Goal: Transaction & Acquisition: Purchase product/service

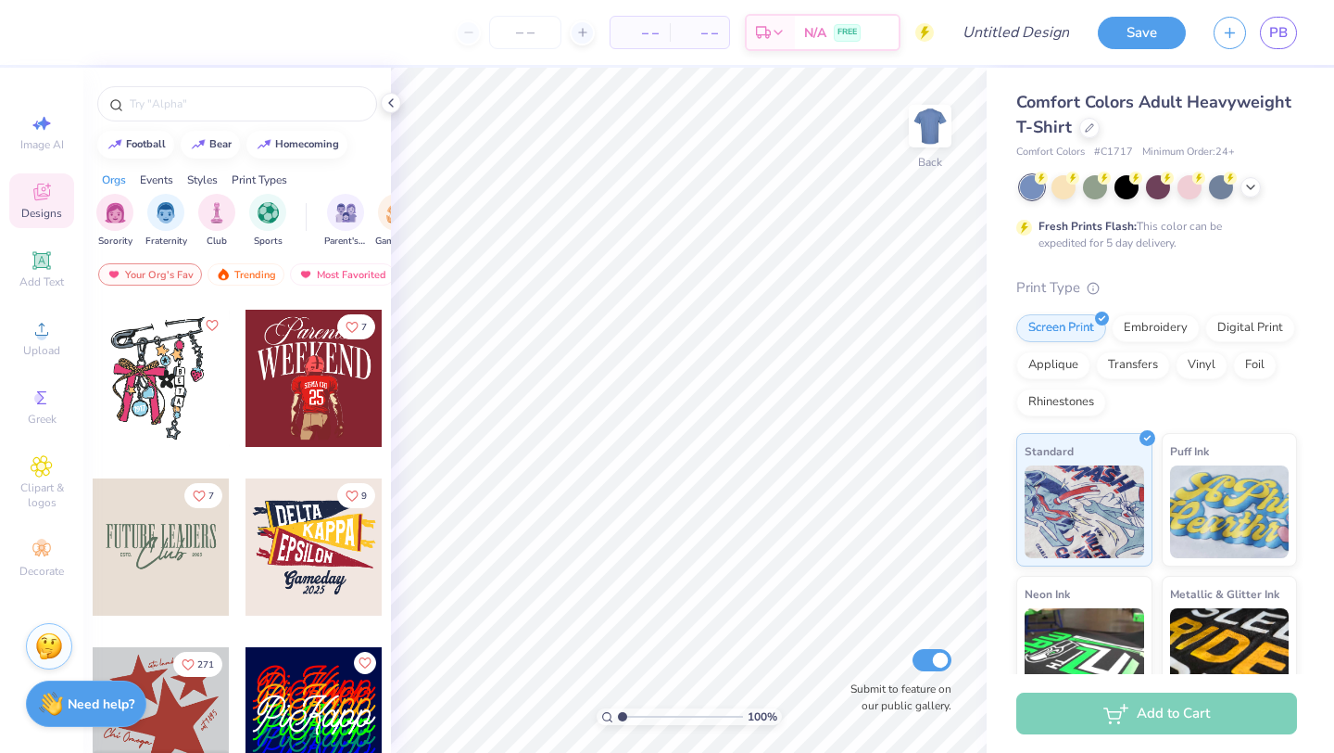
scroll to position [3553, 0]
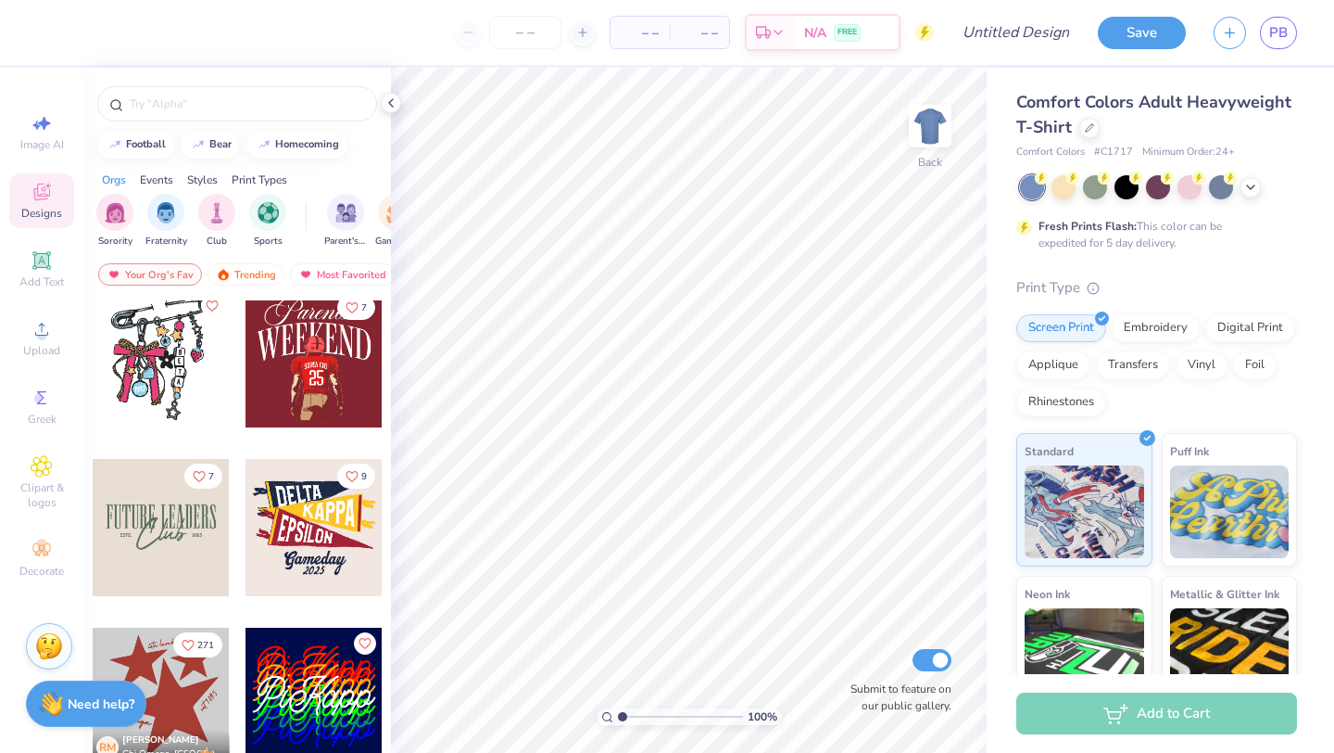
click at [183, 544] on div at bounding box center [161, 527] width 137 height 137
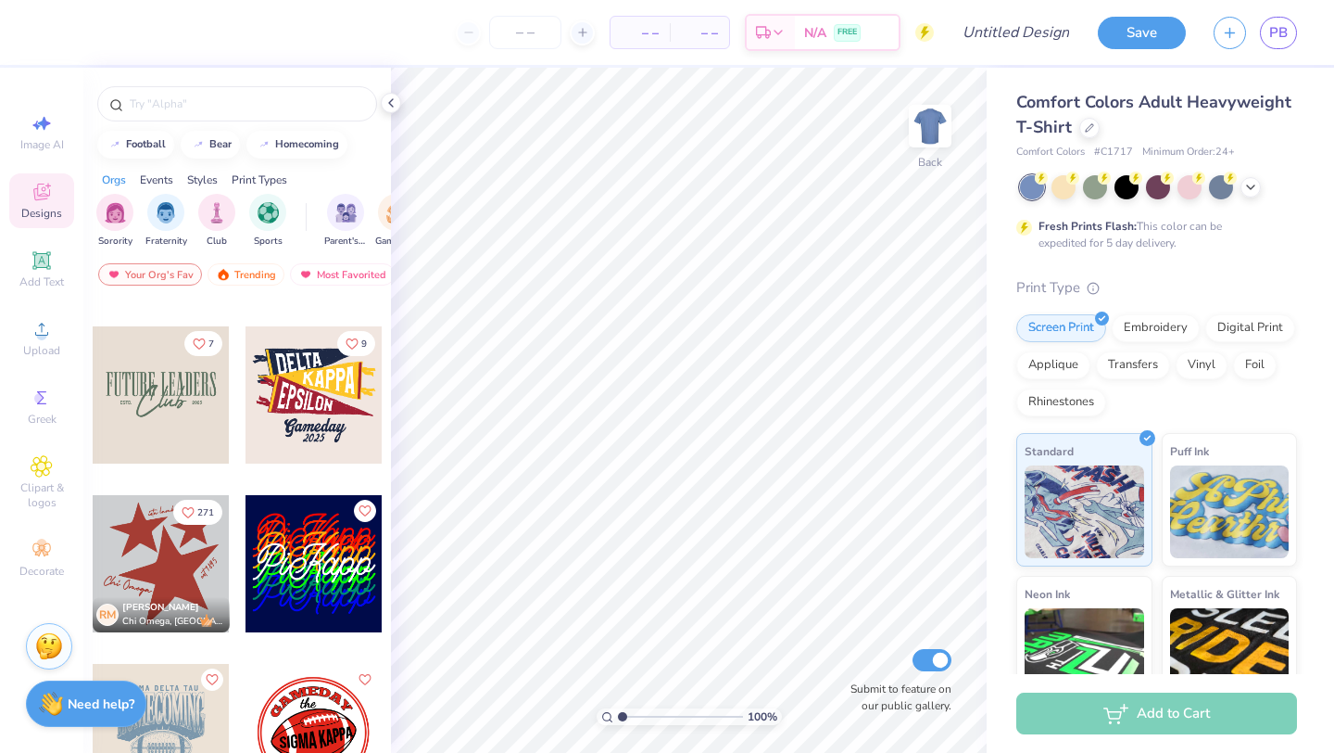
scroll to position [3687, 0]
click at [202, 398] on div at bounding box center [161, 393] width 137 height 137
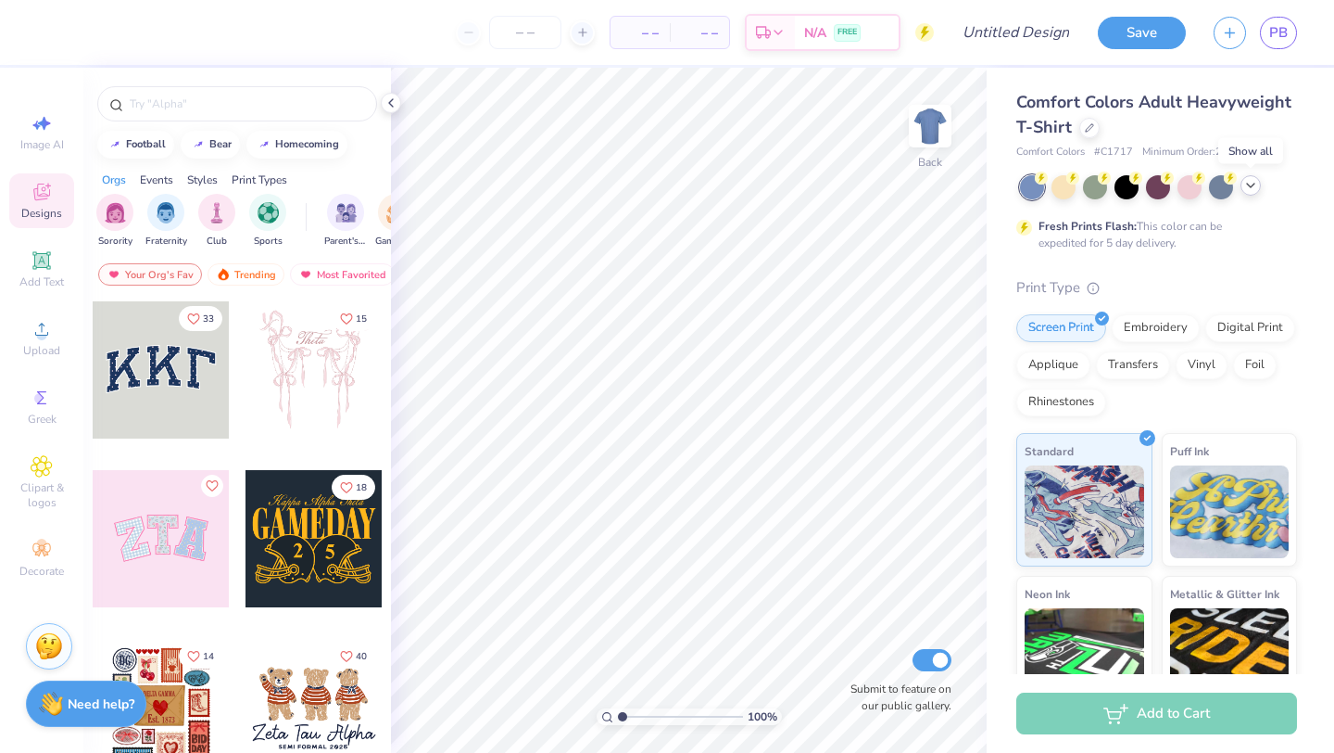
click at [1252, 183] on icon at bounding box center [1251, 185] width 15 height 15
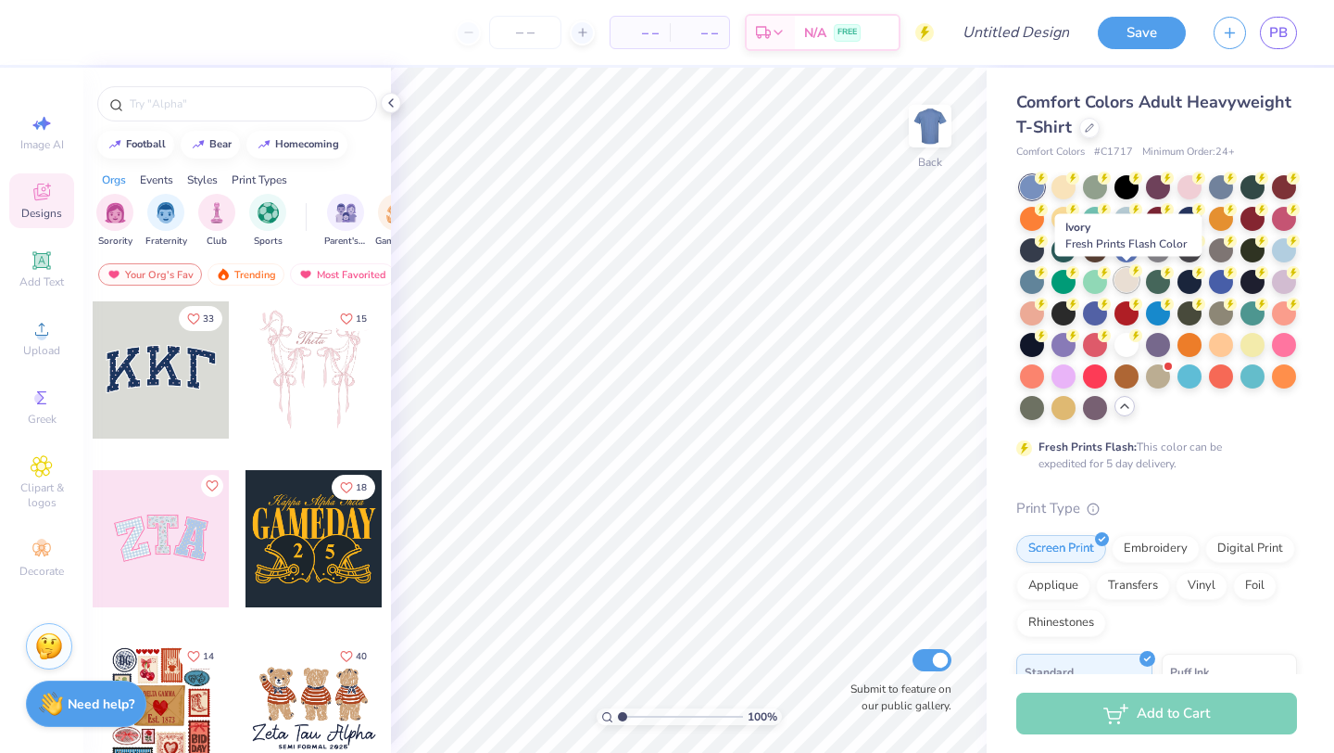
click at [1127, 273] on div at bounding box center [1127, 280] width 24 height 24
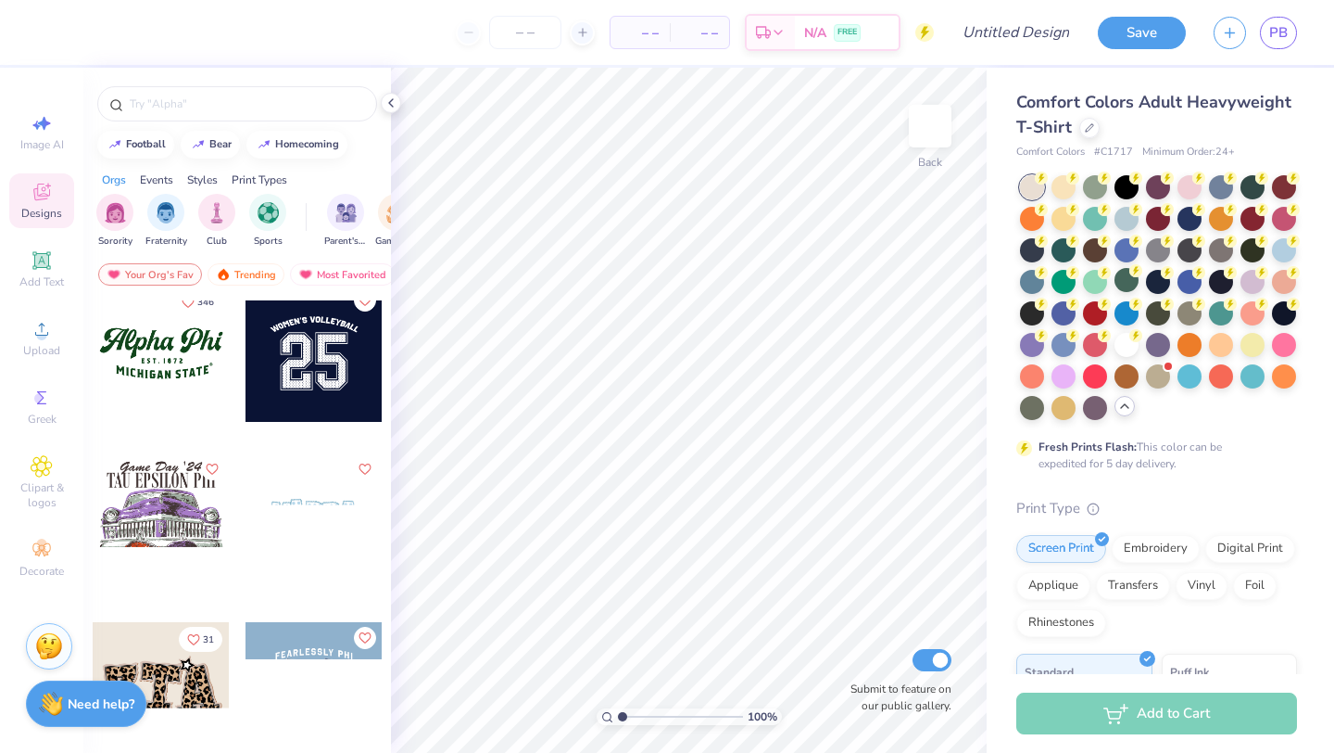
scroll to position [1701, 0]
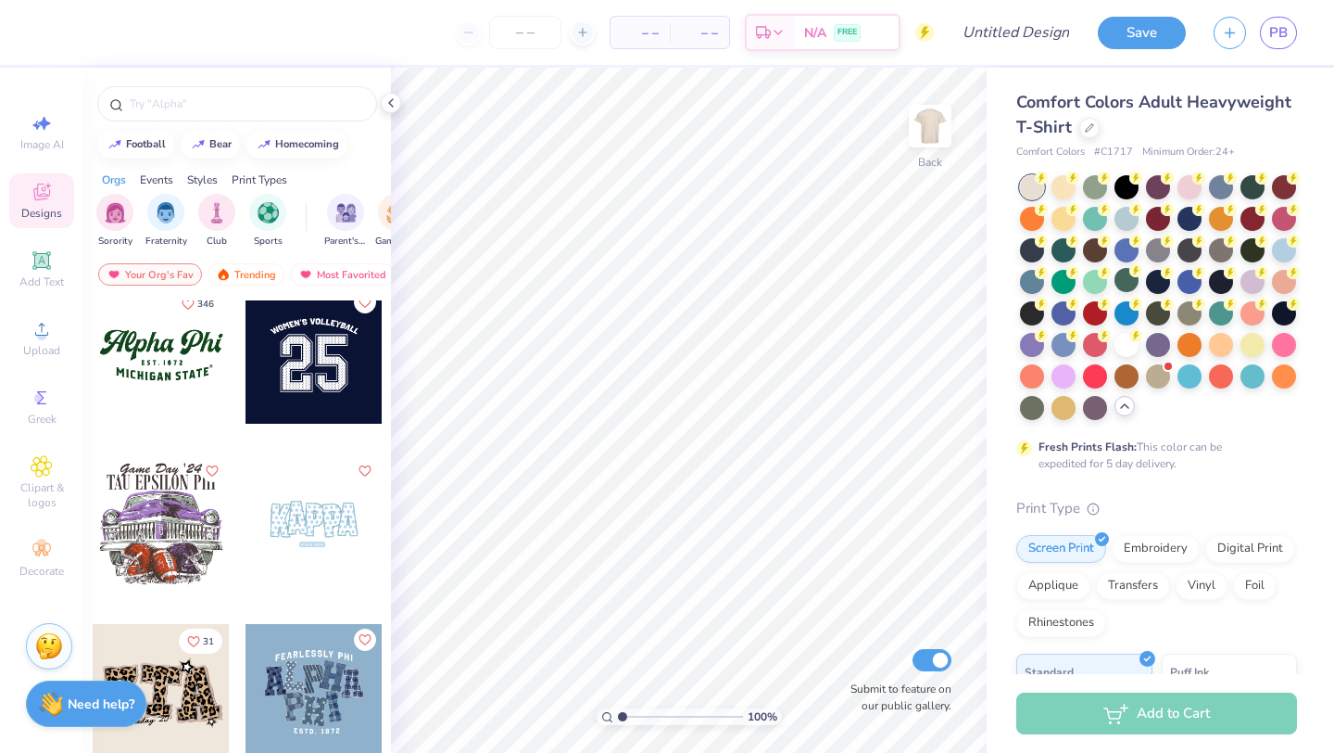
click at [192, 365] on div at bounding box center [161, 354] width 137 height 137
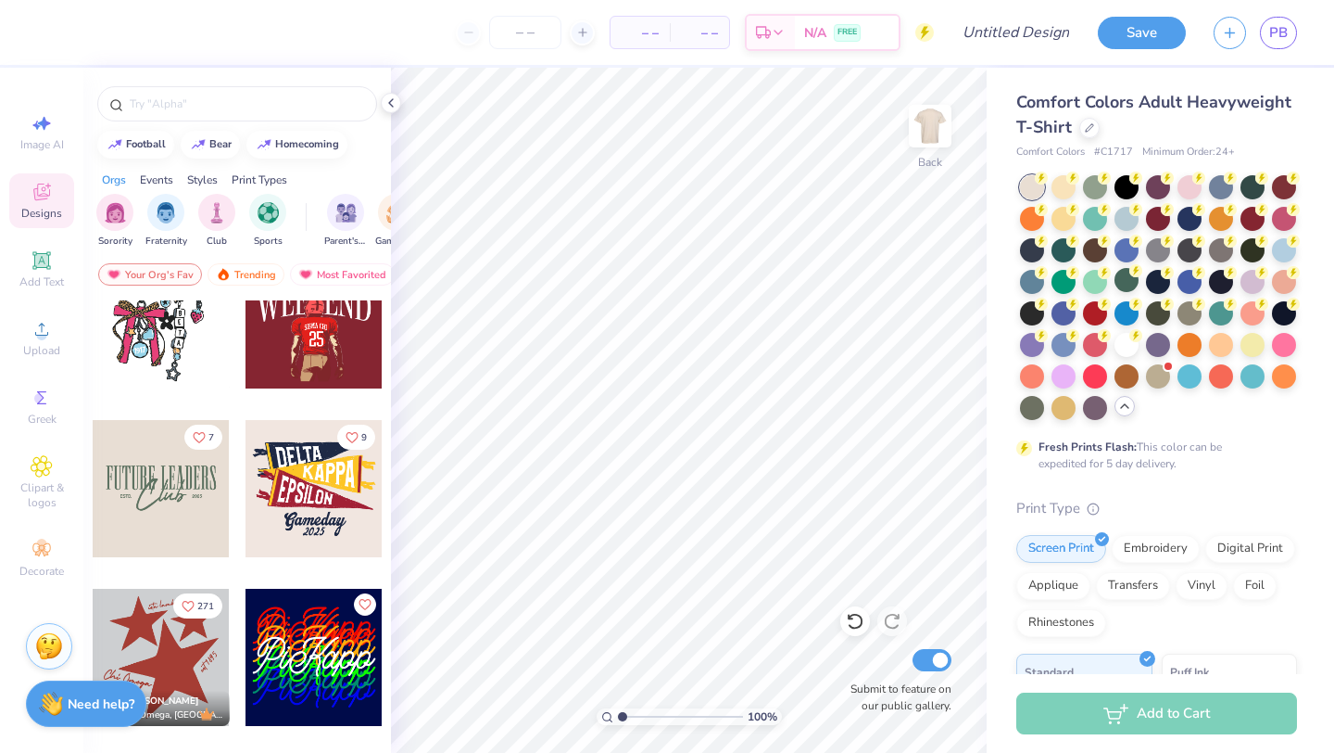
scroll to position [3647, 0]
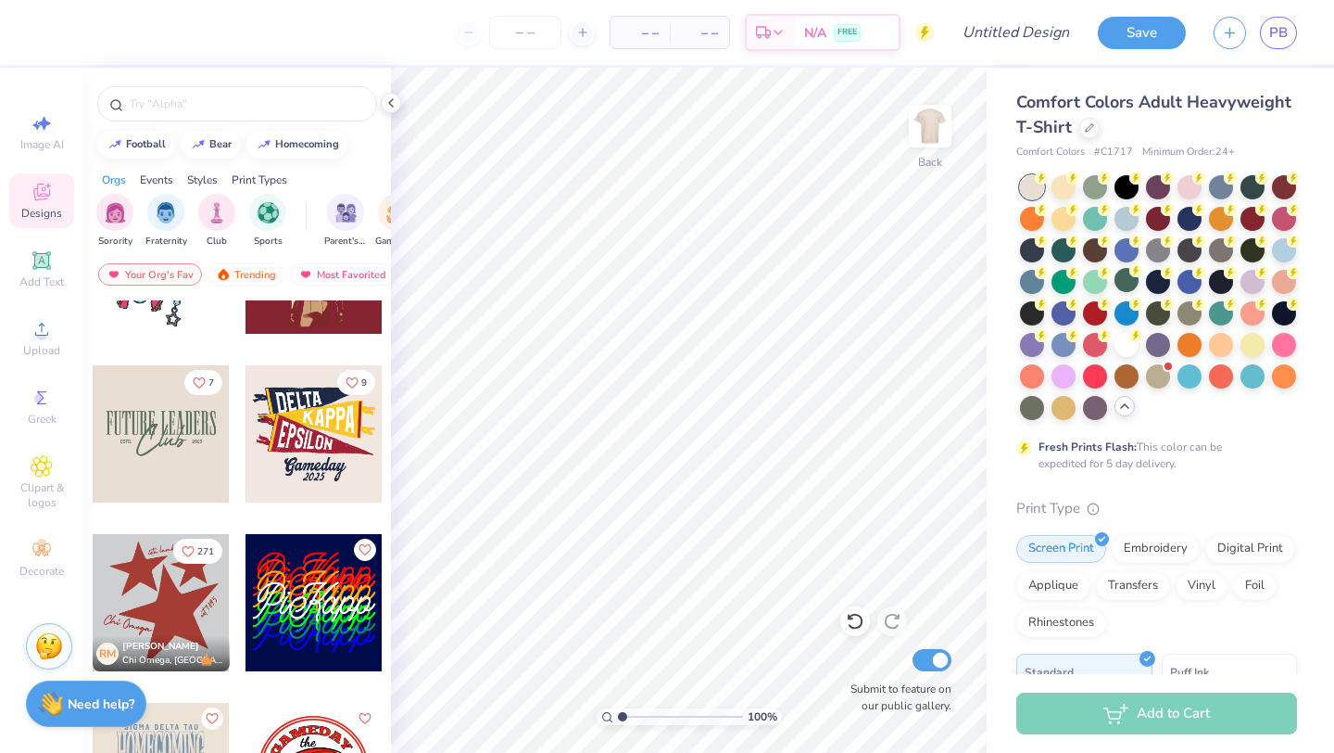
click at [181, 441] on div at bounding box center [161, 433] width 137 height 137
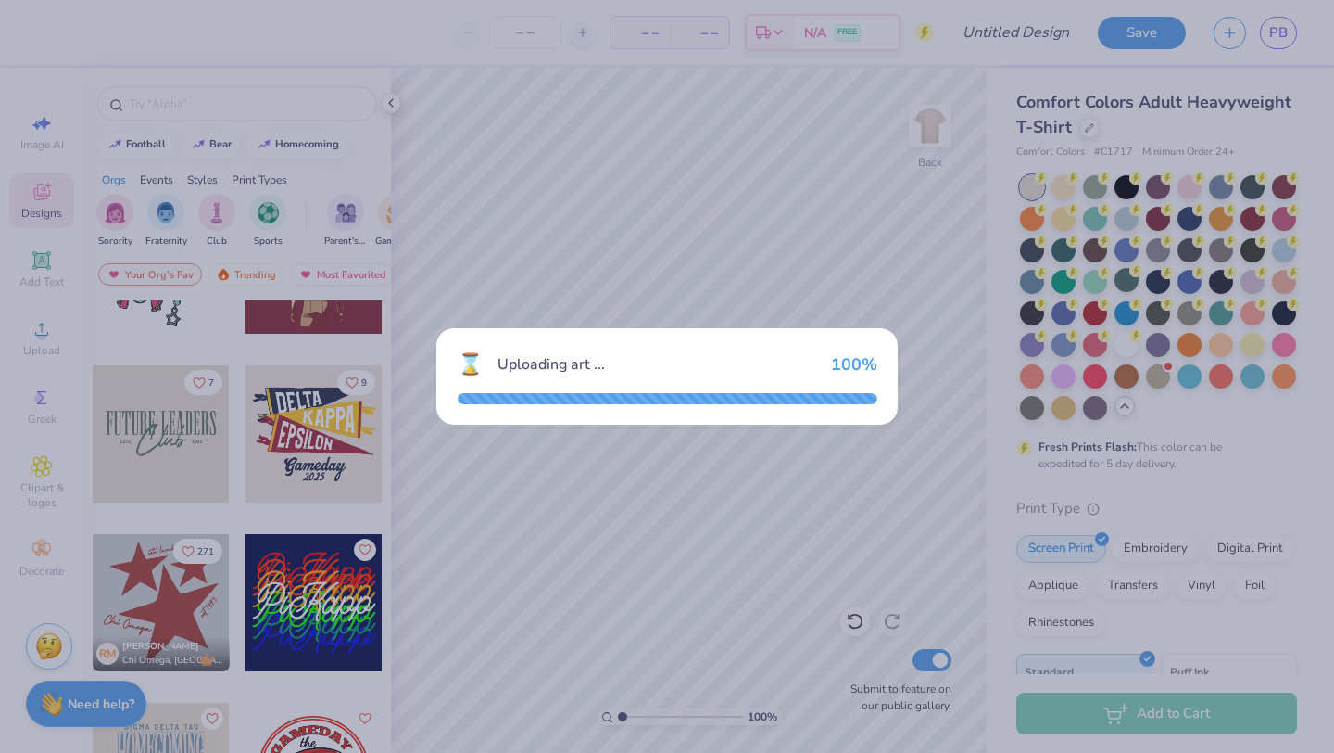
click at [462, 556] on div "⌛ Uploading art ... 100 %" at bounding box center [667, 376] width 1334 height 753
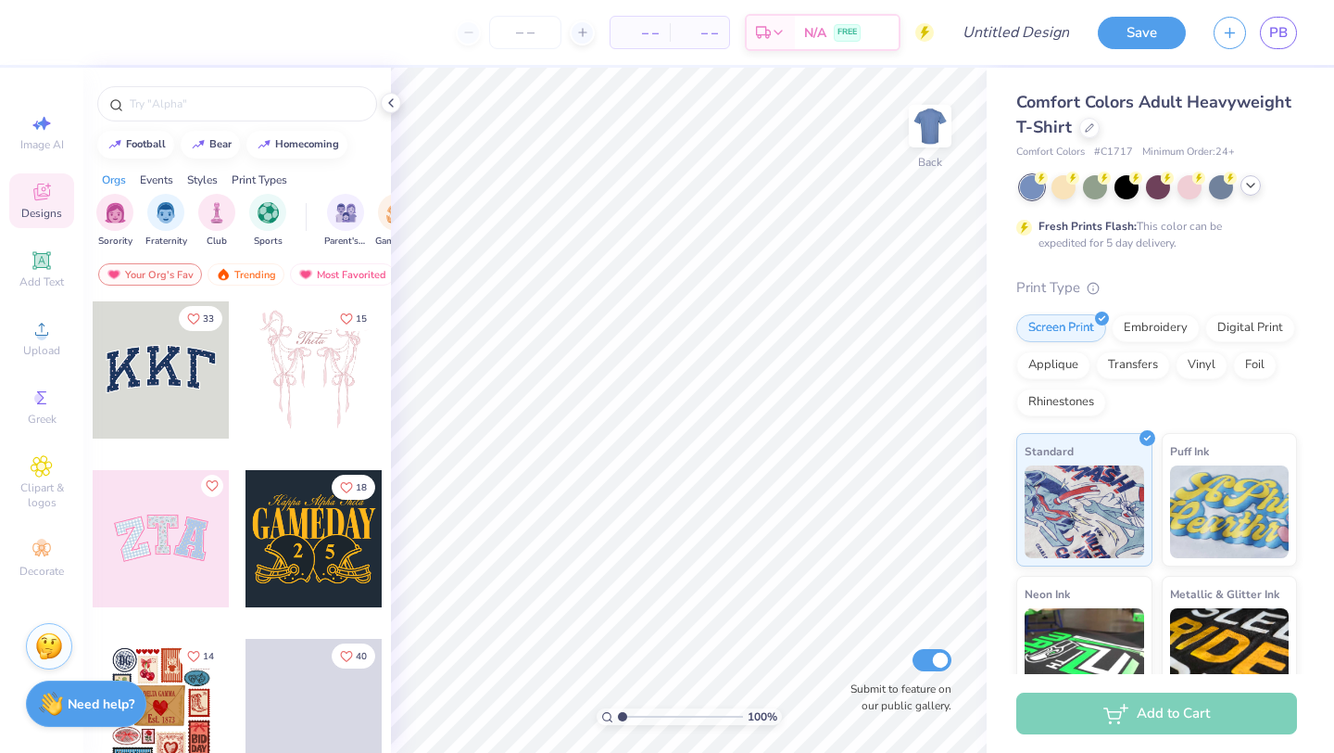
click at [1253, 189] on icon at bounding box center [1251, 185] width 15 height 15
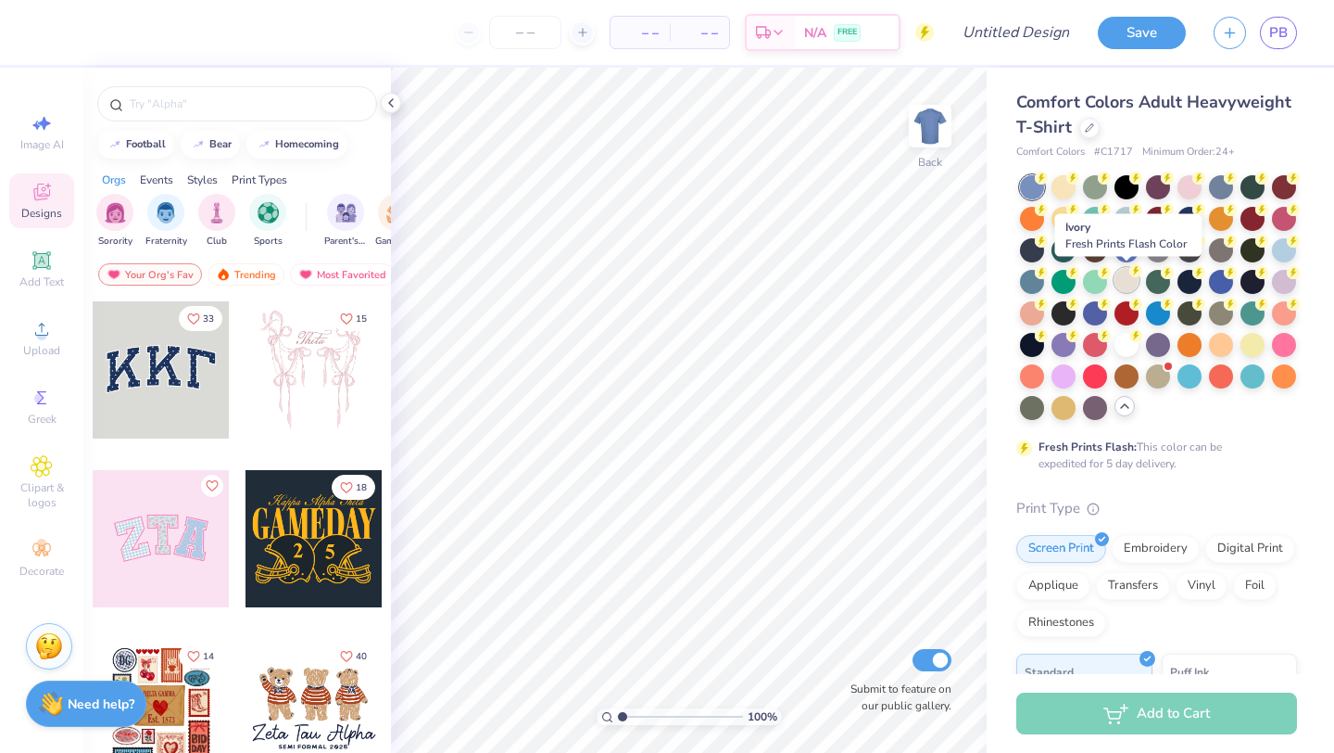
click at [1124, 282] on div at bounding box center [1127, 280] width 24 height 24
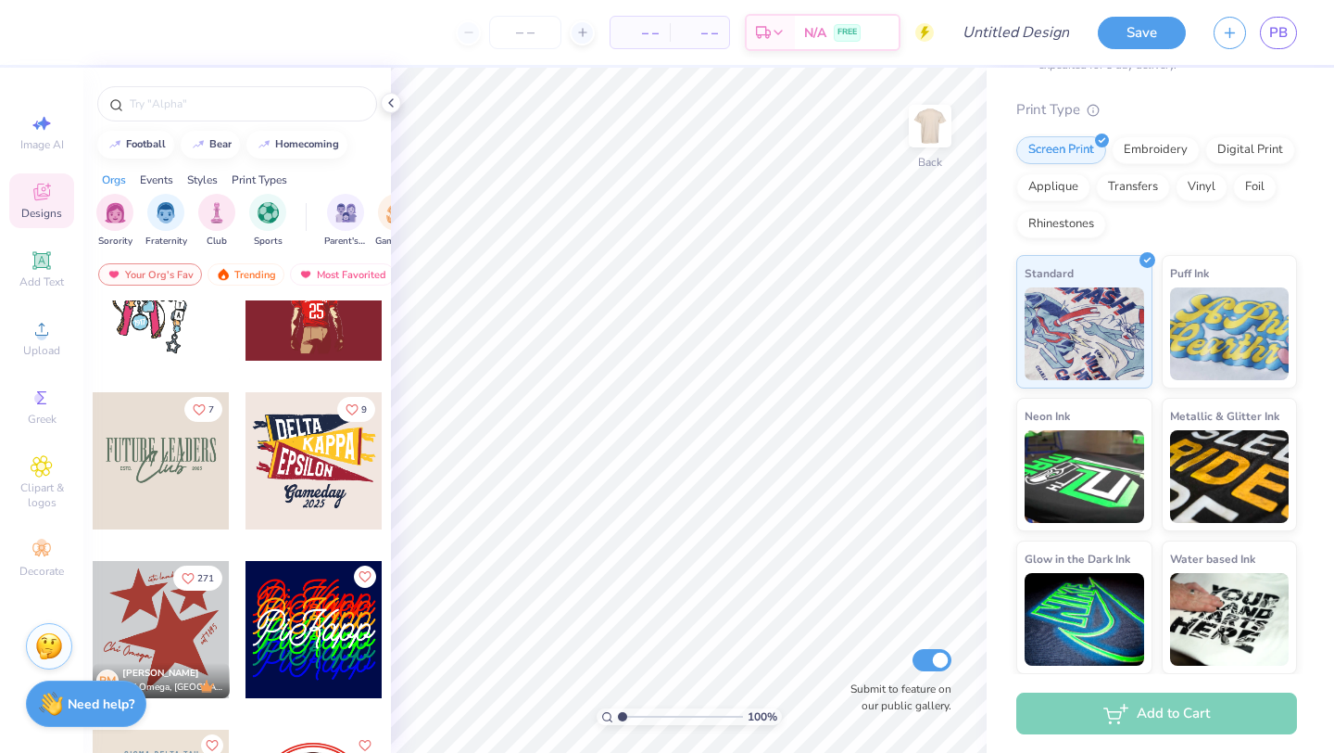
scroll to position [3605, 0]
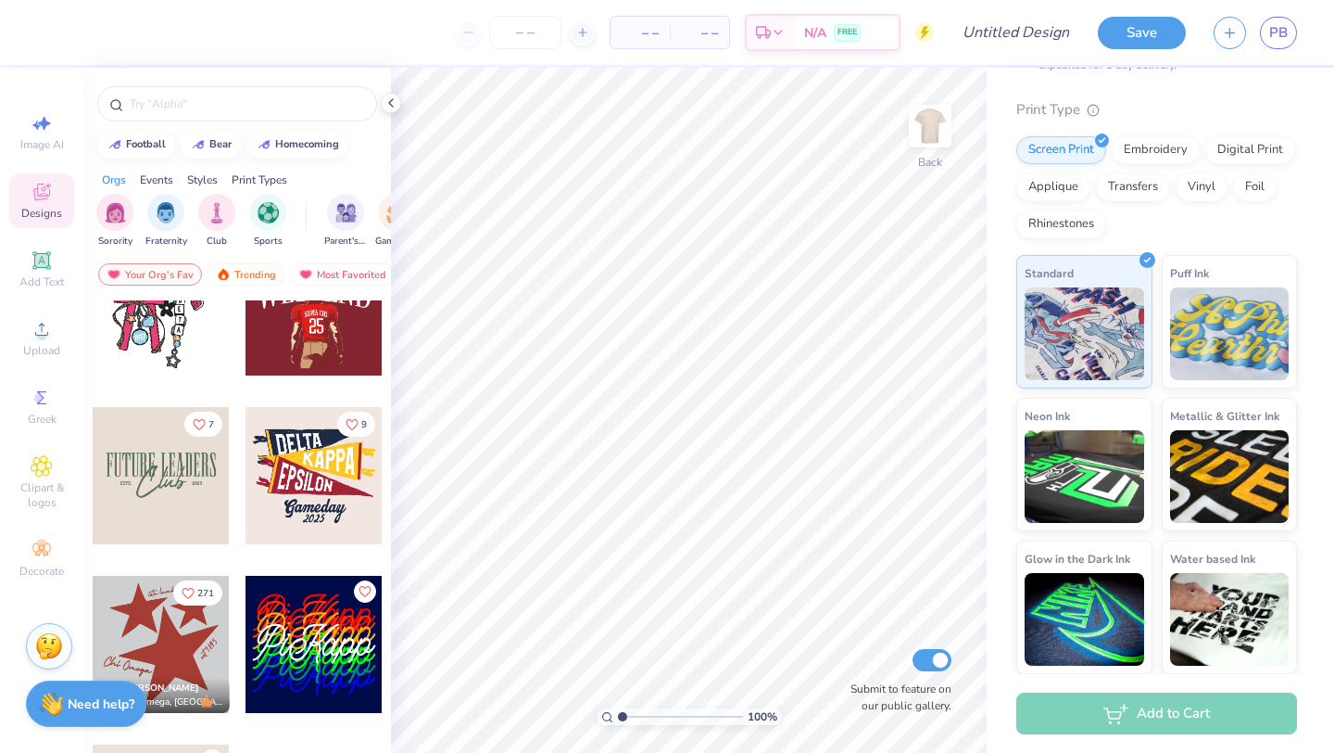
click at [184, 472] on div at bounding box center [161, 475] width 137 height 137
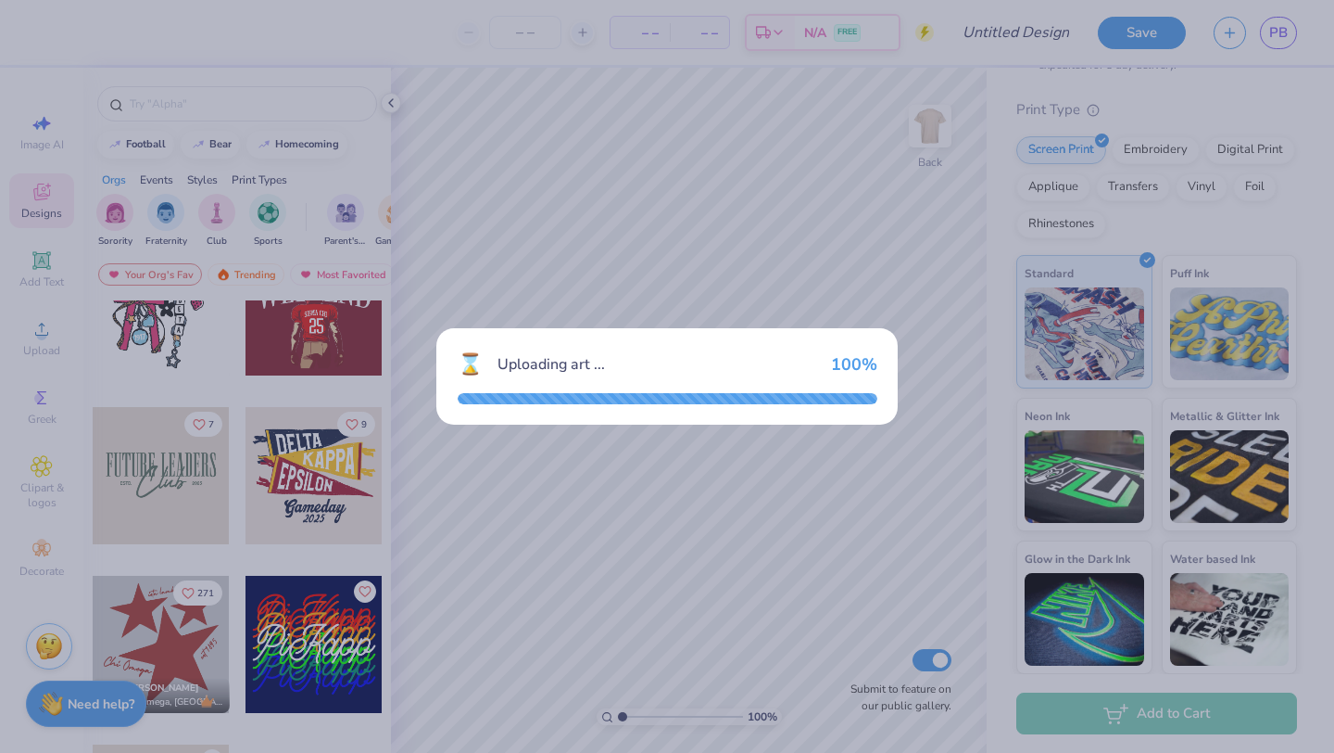
click at [508, 399] on div at bounding box center [668, 398] width 420 height 11
click at [44, 498] on div "⌛ Uploading art ... 100 %" at bounding box center [667, 376] width 1334 height 753
click at [52, 462] on div "⌛ Uploading art ... 100 %" at bounding box center [667, 376] width 1334 height 753
click at [733, 345] on div "⌛ Uploading art ... 100 %" at bounding box center [667, 376] width 462 height 96
click at [591, 547] on div "⌛ Uploading art ... 100 %" at bounding box center [667, 376] width 1334 height 753
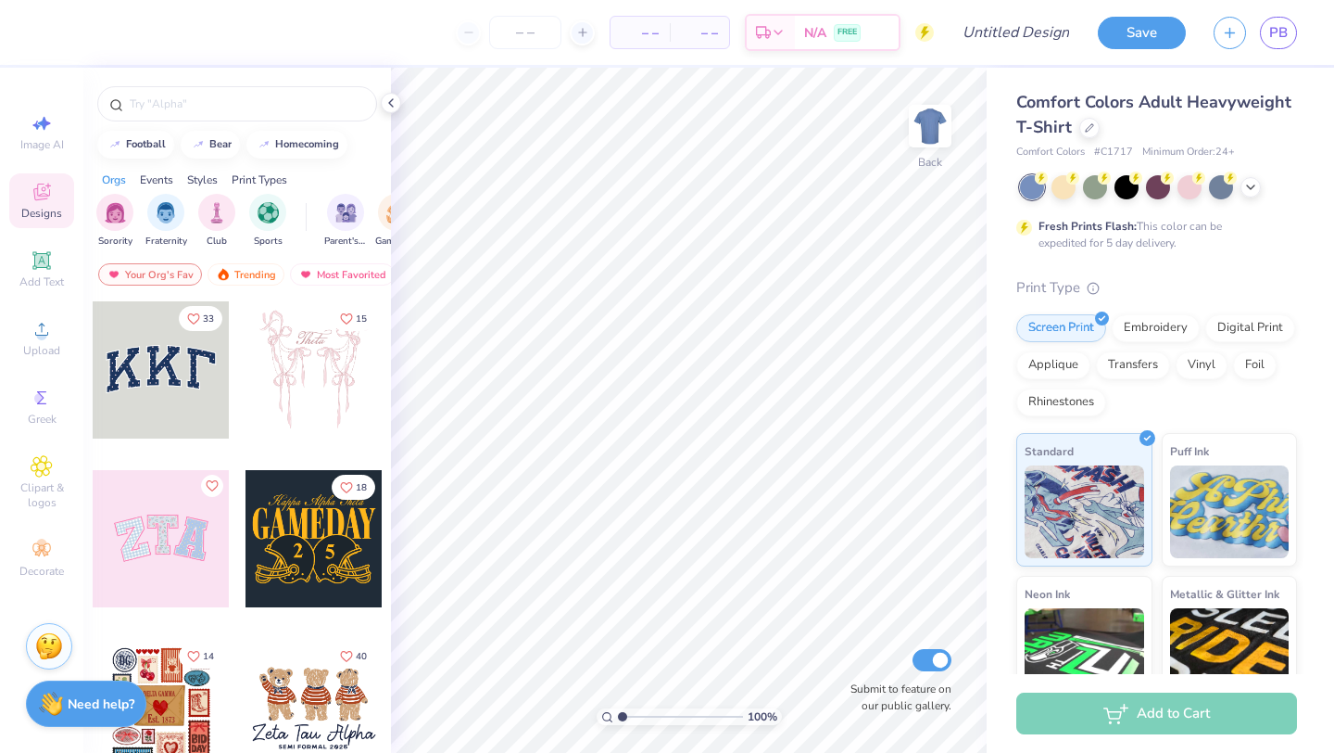
click at [1267, 183] on div at bounding box center [1158, 187] width 277 height 24
click at [1252, 183] on icon at bounding box center [1251, 185] width 15 height 15
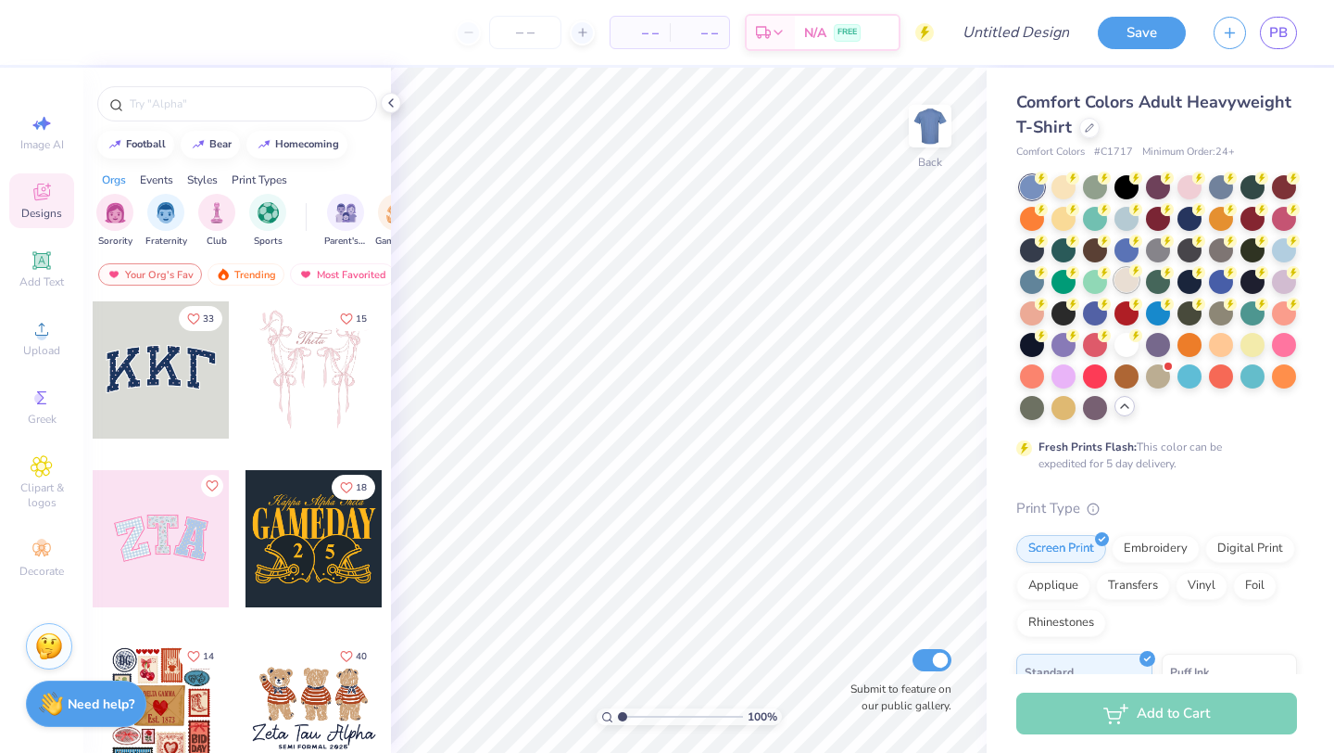
click at [1132, 278] on div at bounding box center [1127, 280] width 24 height 24
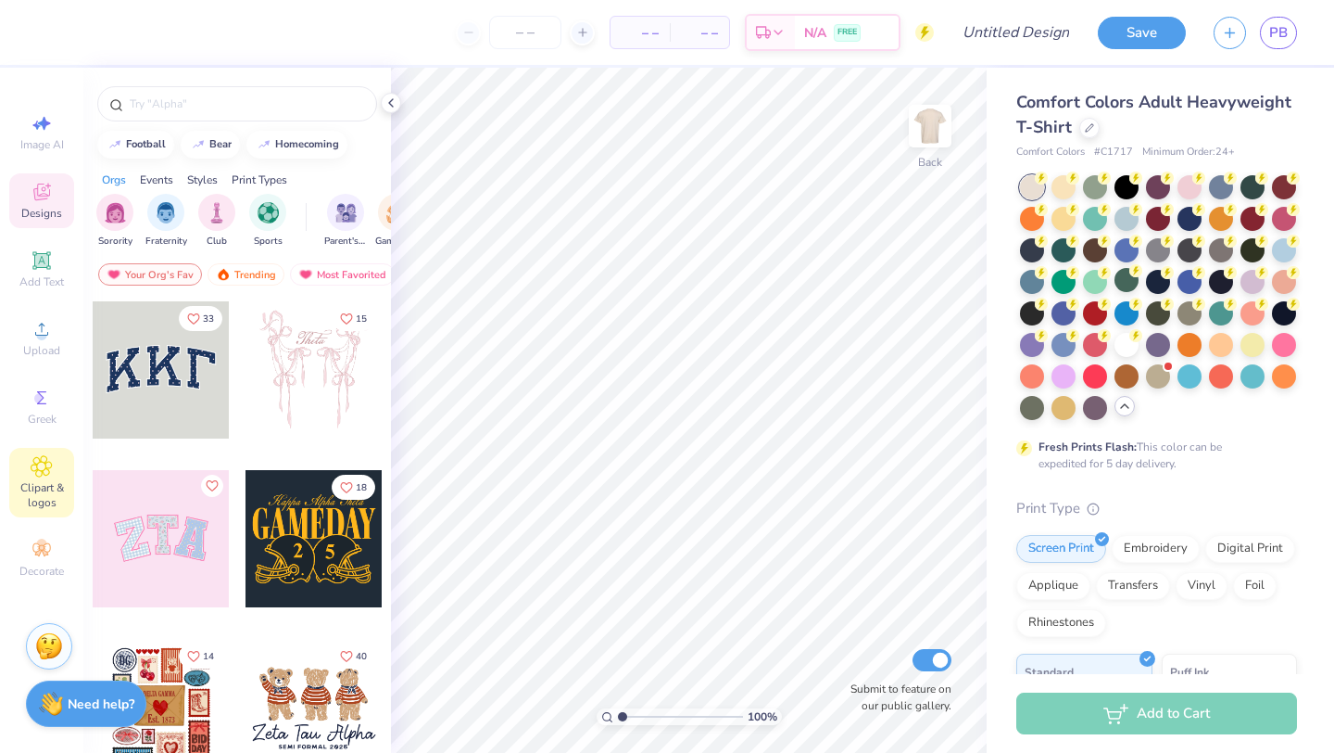
click at [44, 472] on icon at bounding box center [42, 466] width 20 height 20
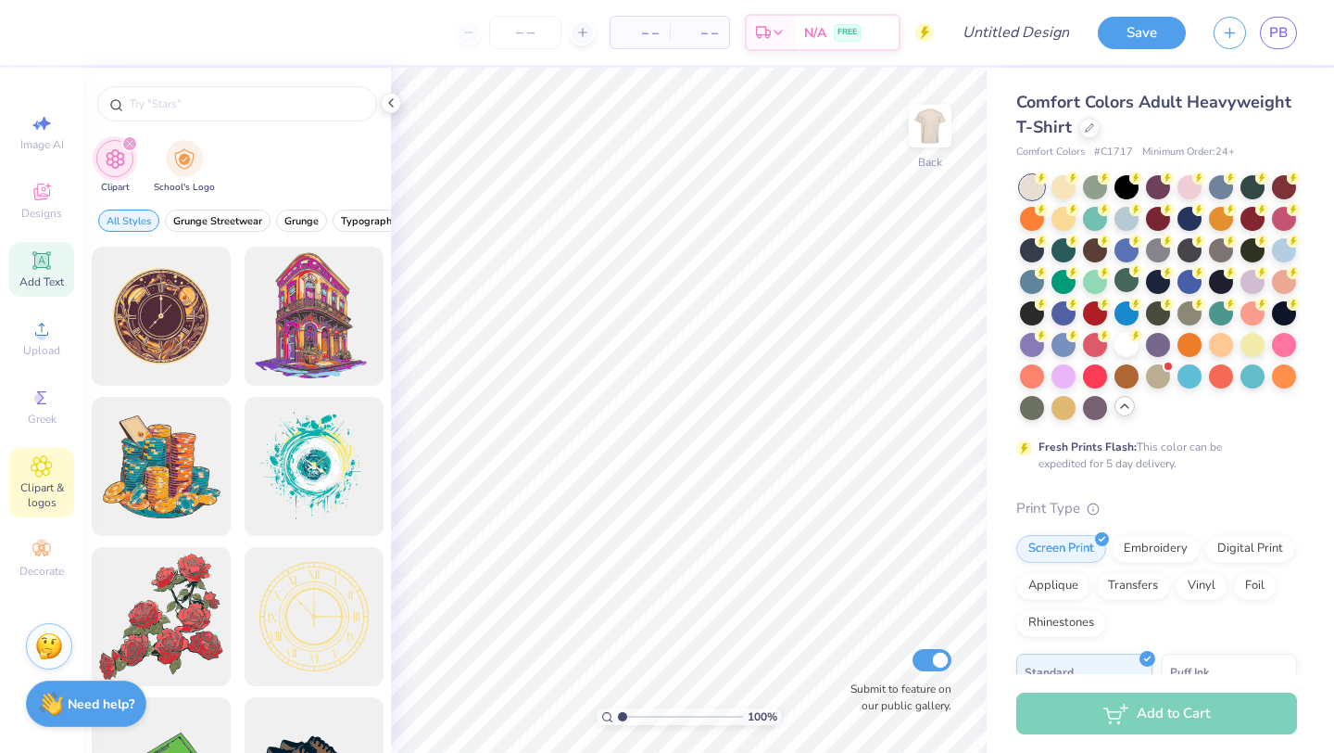
click at [50, 277] on span "Add Text" at bounding box center [41, 281] width 44 height 15
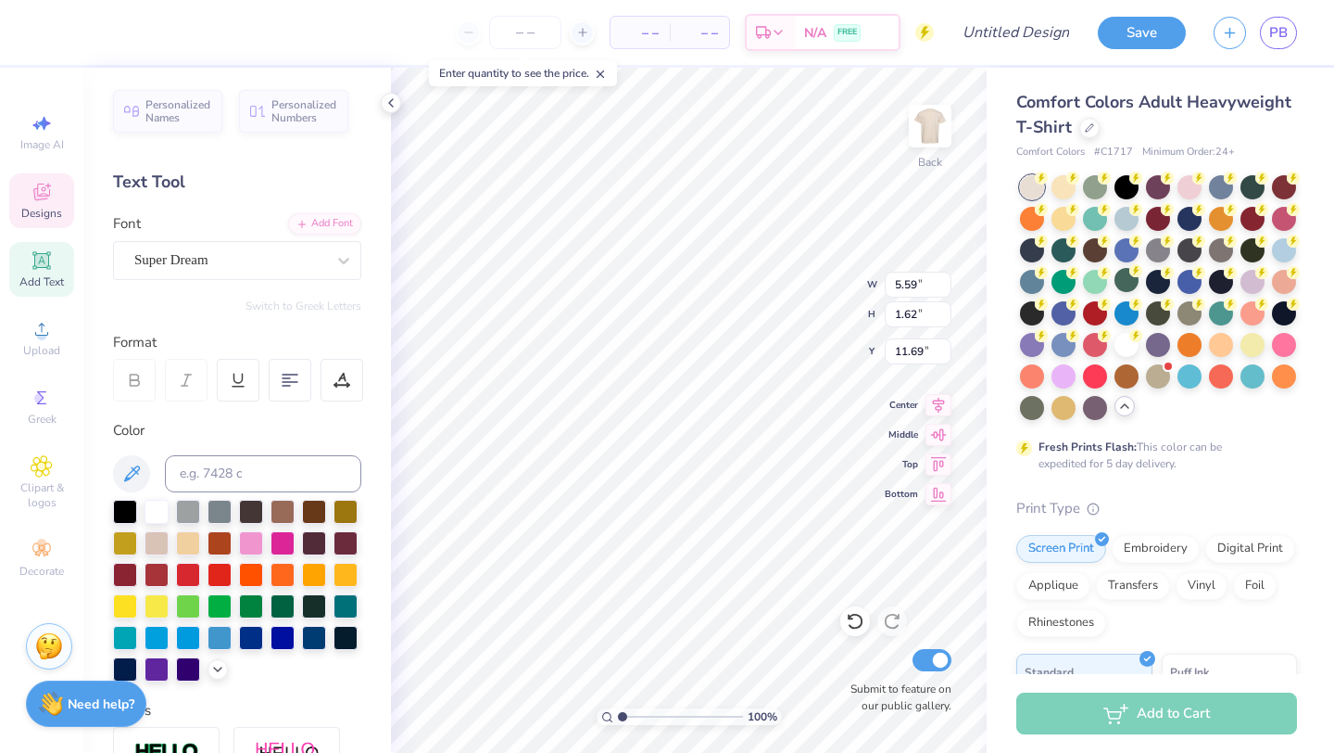
click at [45, 188] on icon at bounding box center [41, 191] width 17 height 17
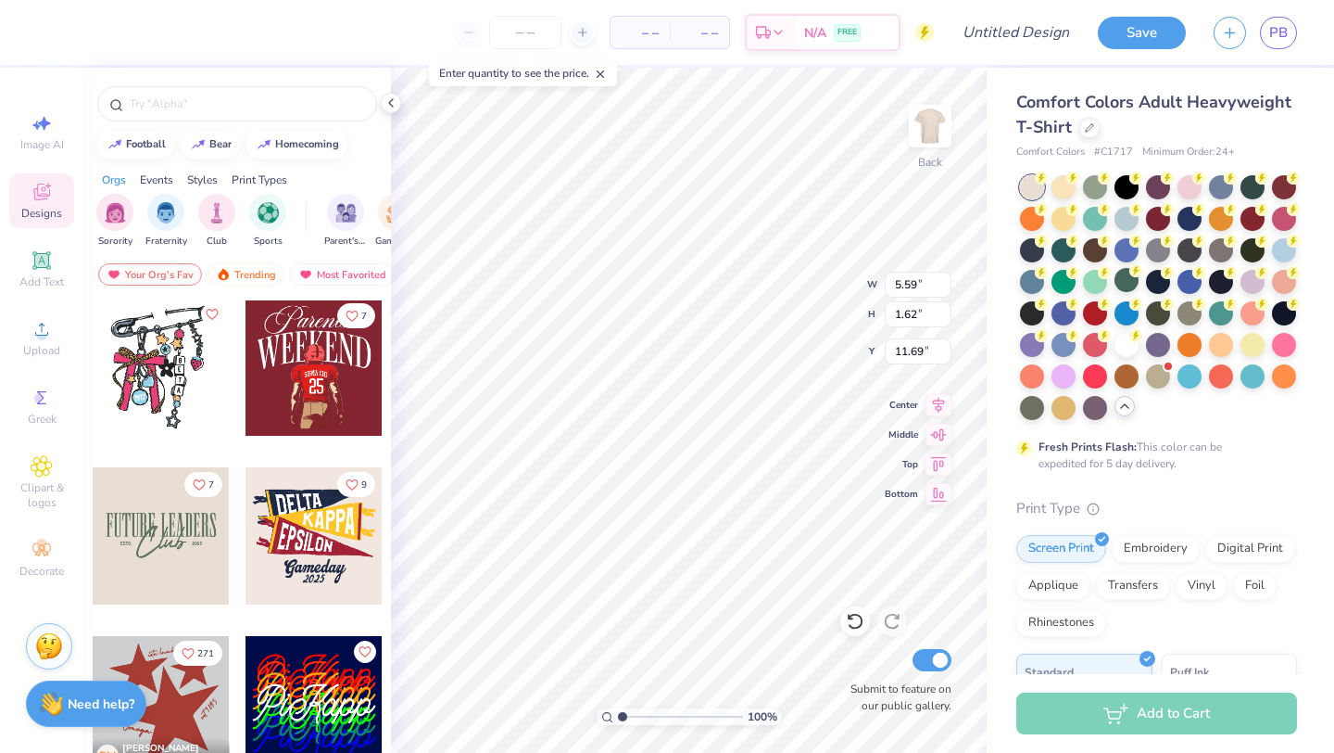
scroll to position [3614, 0]
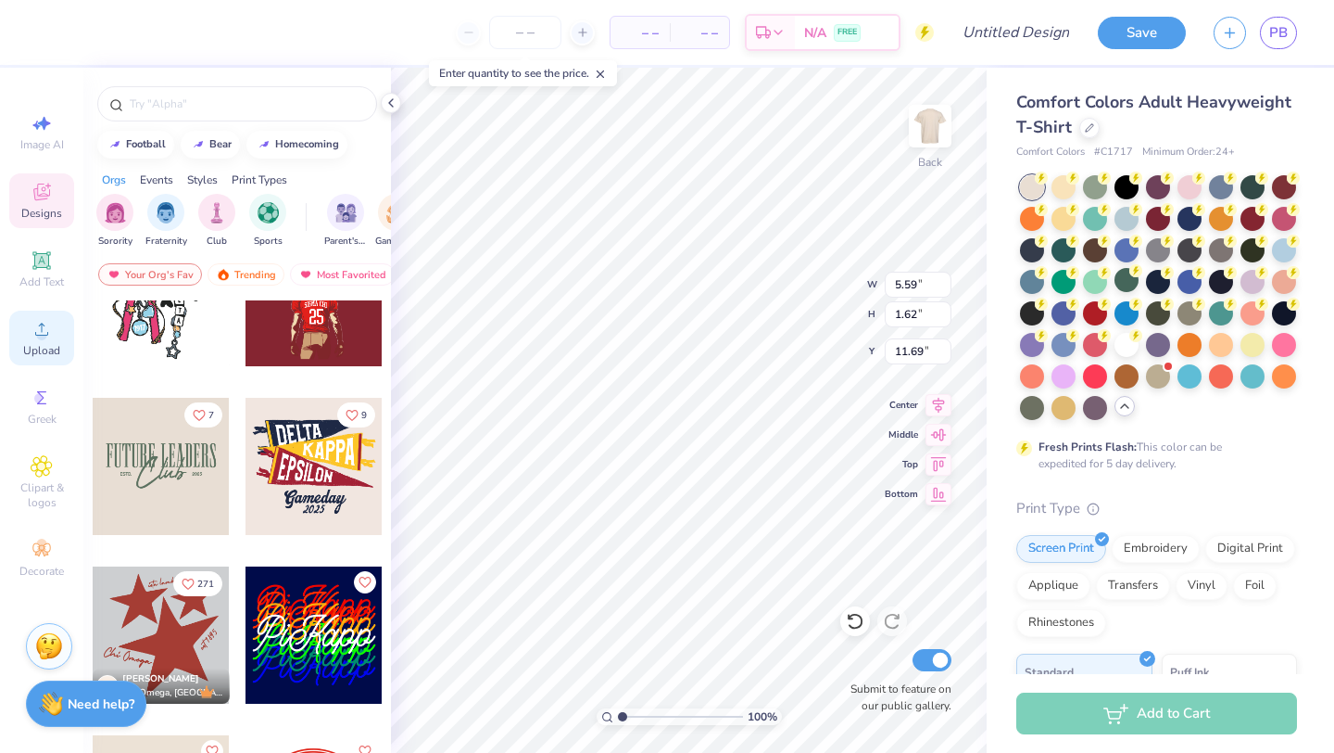
click at [44, 325] on icon at bounding box center [42, 329] width 22 height 22
click at [46, 345] on span "Upload" at bounding box center [41, 350] width 37 height 15
click at [31, 262] on icon at bounding box center [42, 260] width 22 height 22
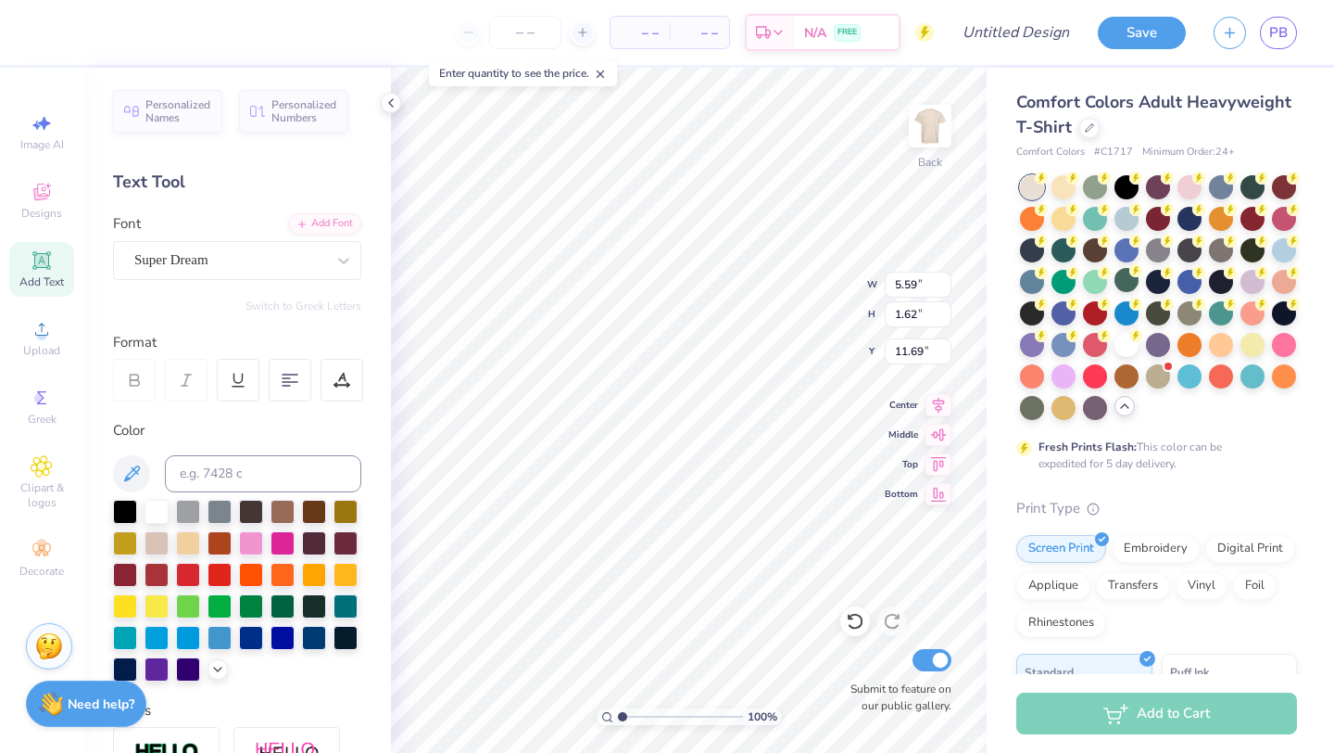
scroll to position [0, 0]
click at [307, 266] on div "Super Dream" at bounding box center [230, 260] width 195 height 29
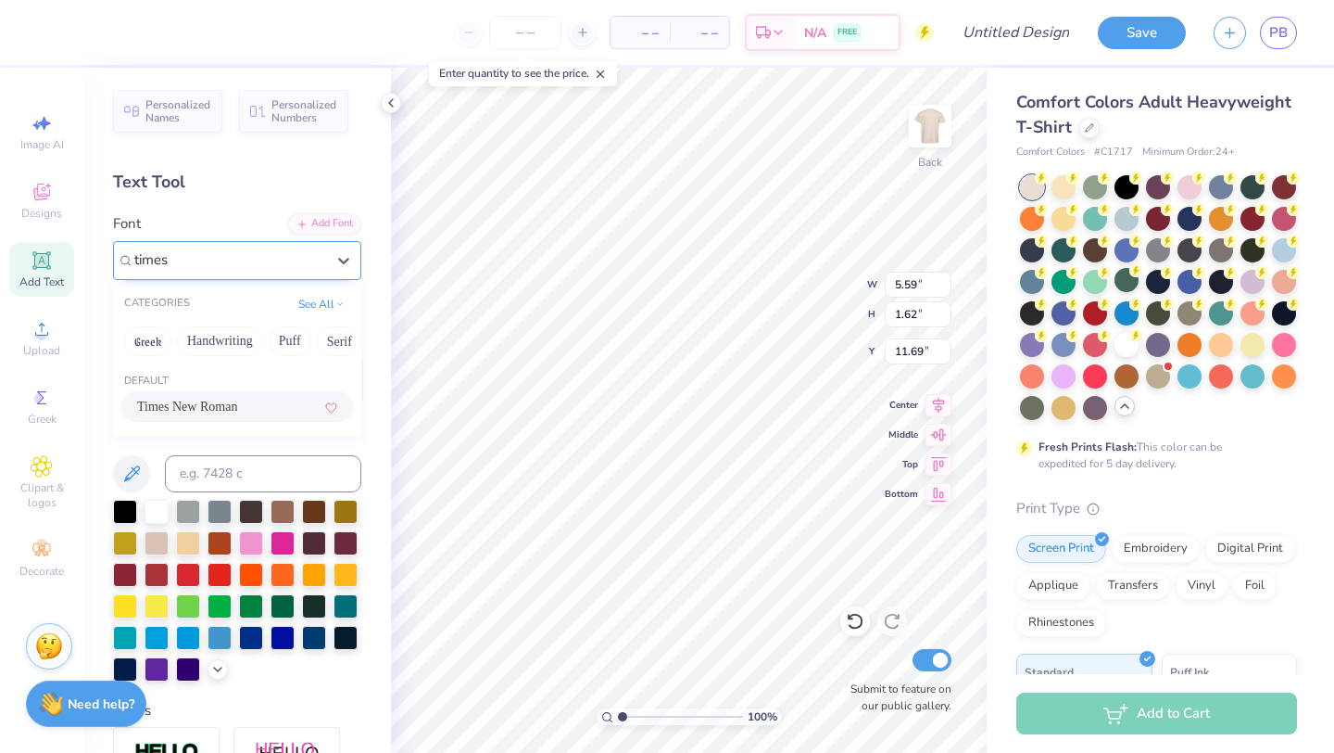
click at [256, 411] on div "Times New Roman" at bounding box center [237, 406] width 200 height 19
type input "times"
type textarea "T"
type textarea "FUTURE SLADES"
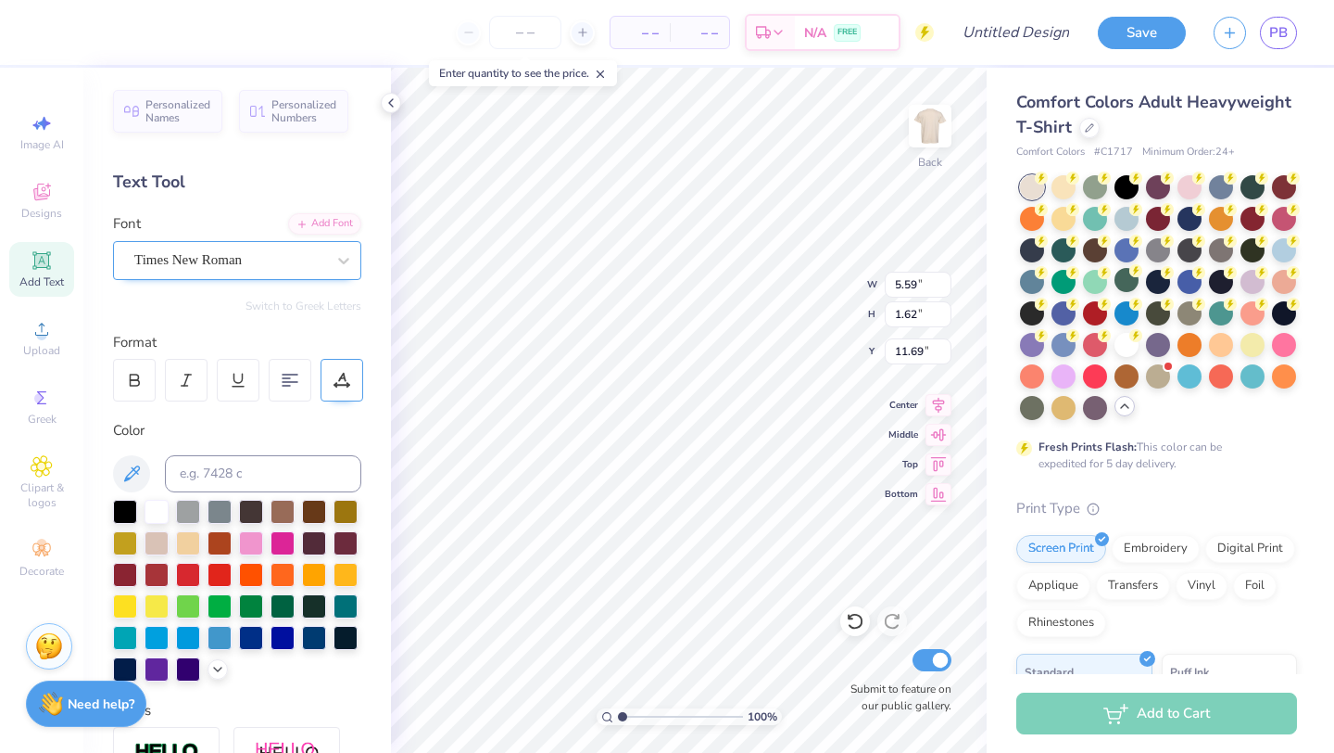
scroll to position [0, 2]
type input "5.99"
type input "5.59"
type input "1.62"
type input "11.69"
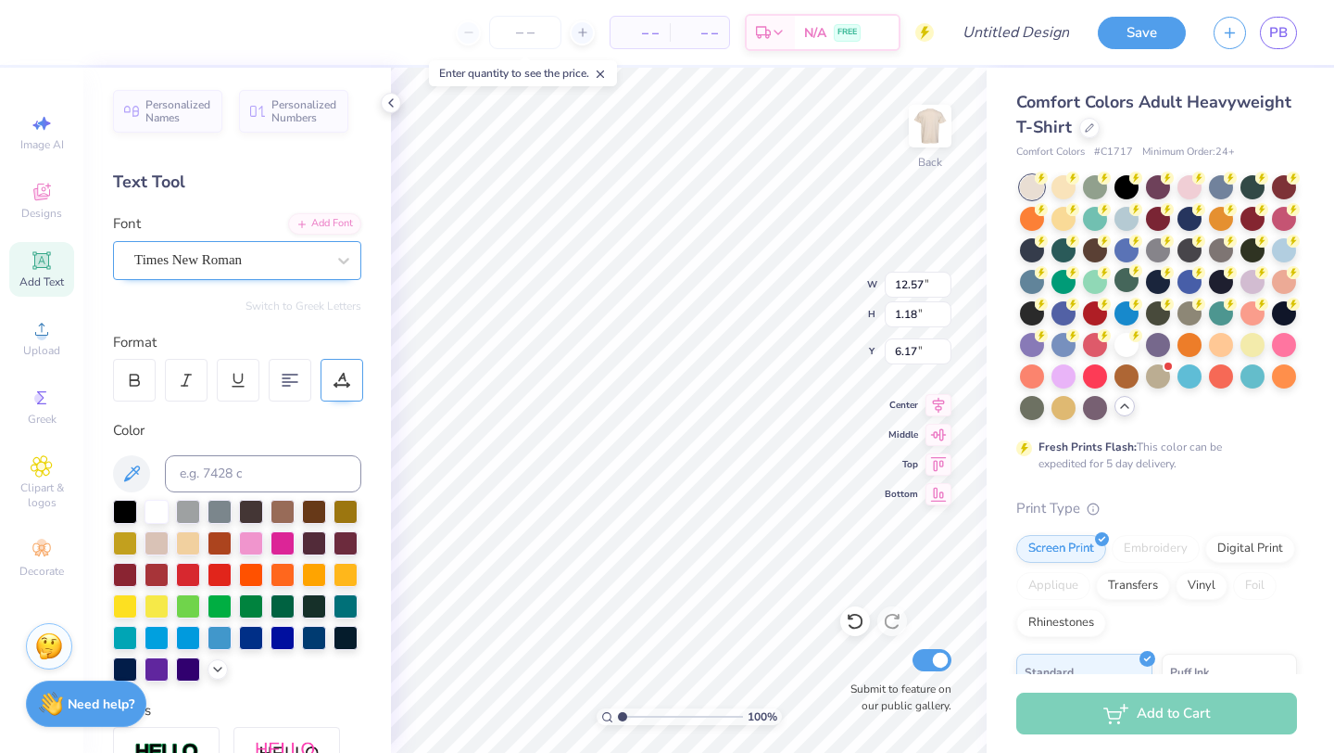
type input "12.57"
type input "1.18"
type input "6.17"
type textarea "[PERSON_NAME] & CO"
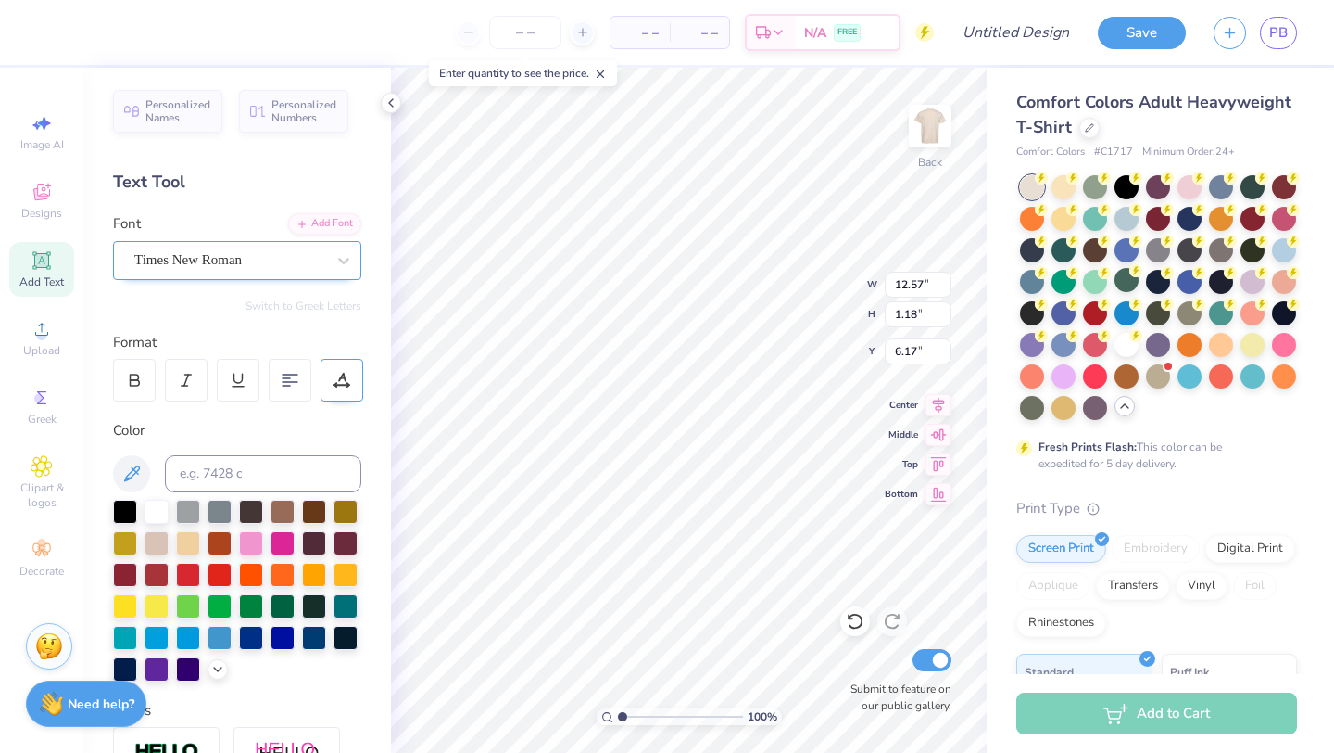
scroll to position [0, 4]
type input "4.55"
click at [248, 606] on div at bounding box center [251, 604] width 24 height 24
click at [221, 606] on div at bounding box center [220, 604] width 24 height 24
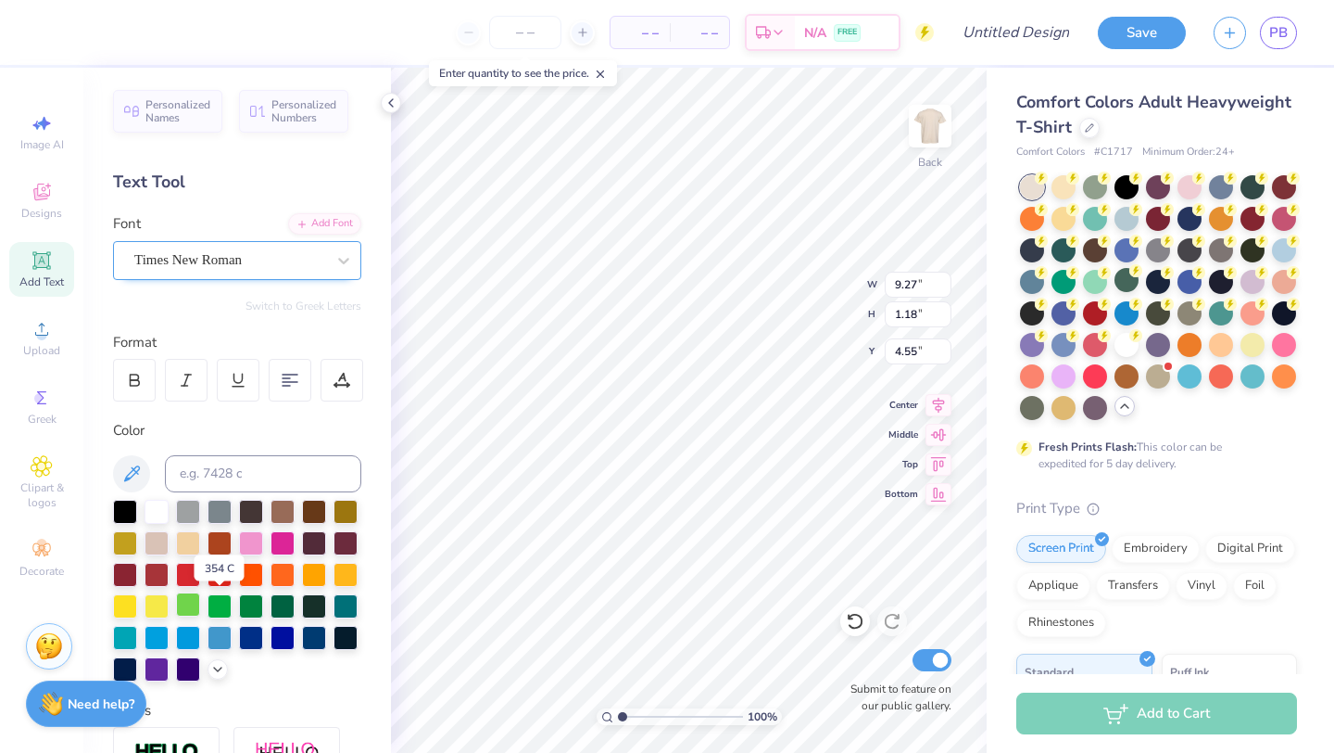
click at [200, 606] on div at bounding box center [188, 604] width 24 height 24
click at [1091, 188] on div at bounding box center [1095, 185] width 24 height 24
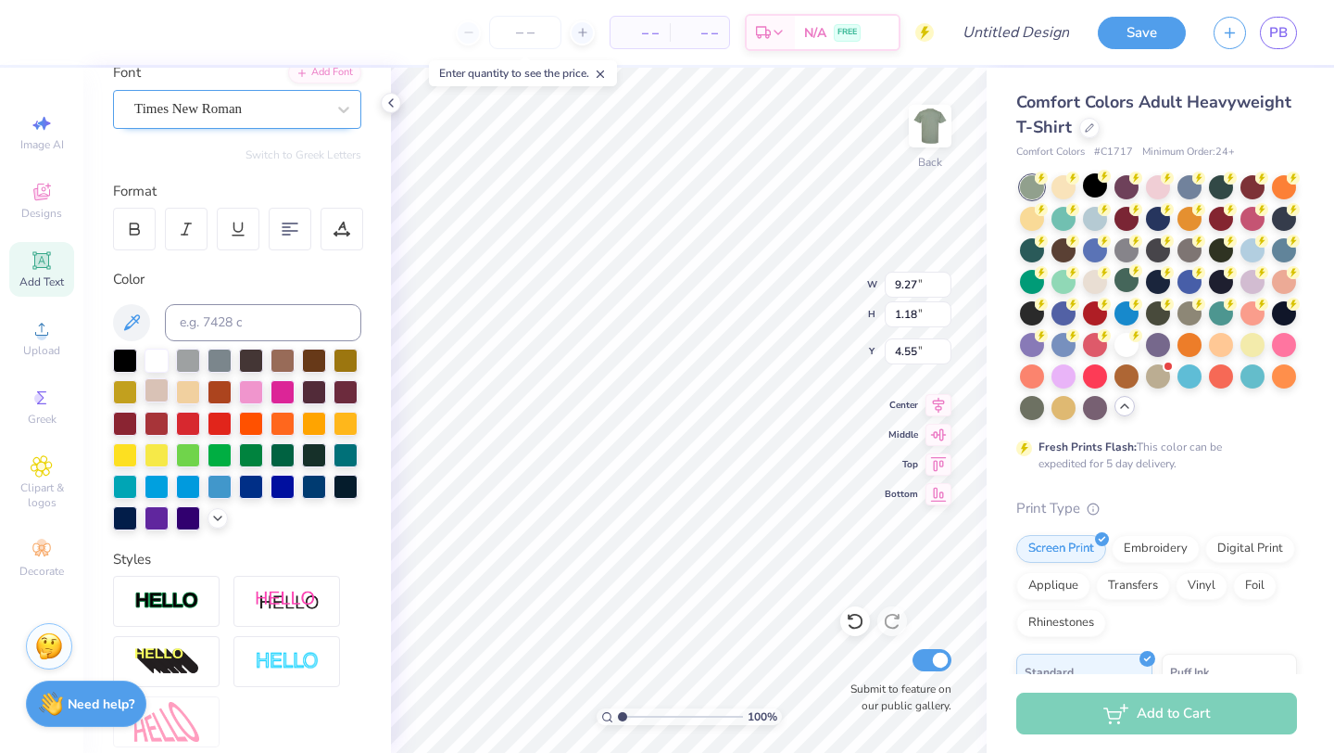
scroll to position [154, 0]
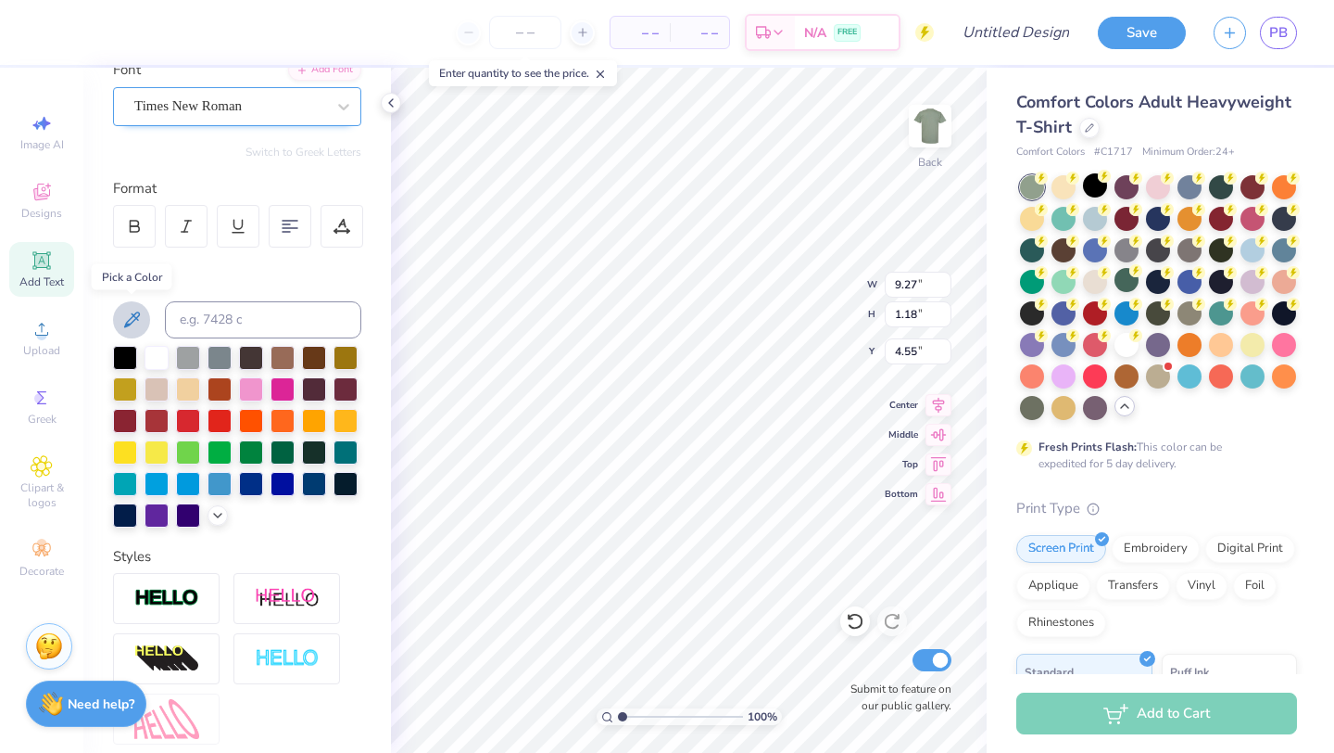
click at [130, 316] on icon at bounding box center [131, 320] width 22 height 22
click at [162, 357] on div at bounding box center [157, 356] width 24 height 24
click at [141, 327] on icon at bounding box center [131, 320] width 22 height 22
click at [132, 315] on icon at bounding box center [131, 320] width 22 height 22
click at [129, 311] on icon at bounding box center [131, 320] width 22 height 22
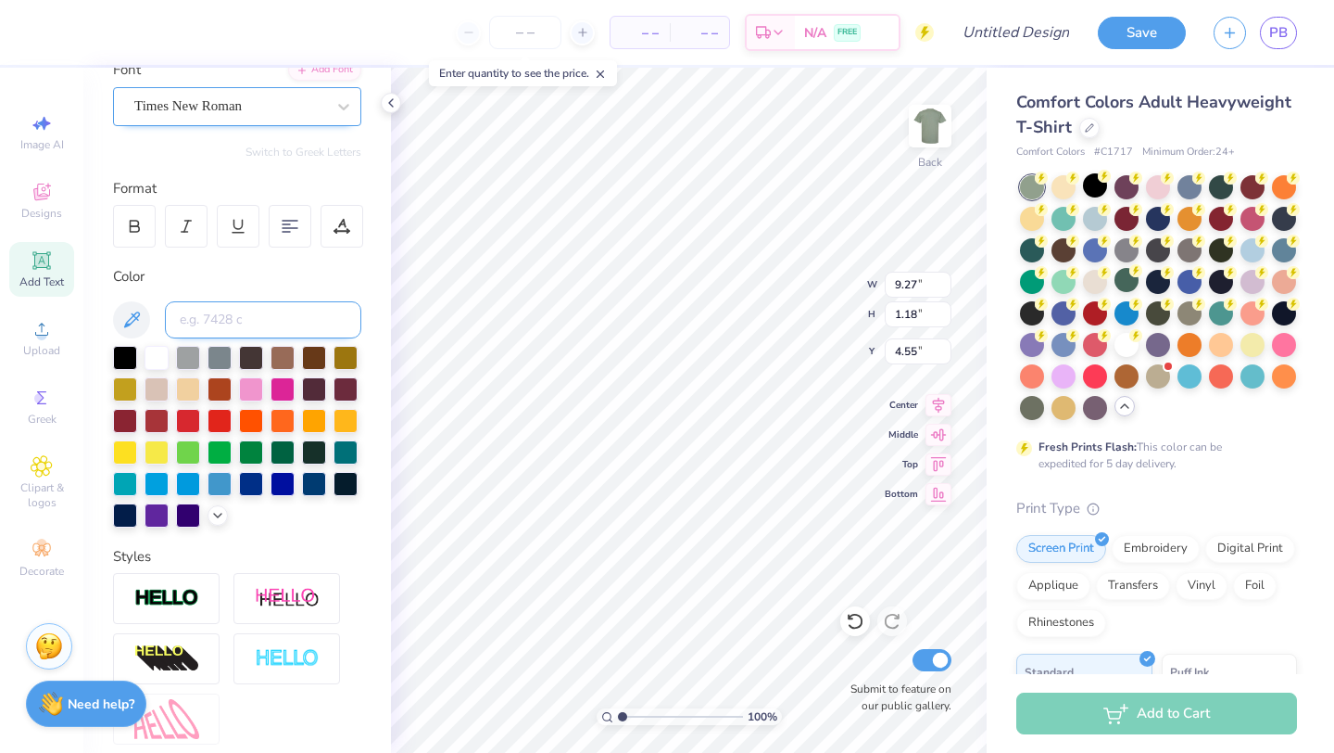
click at [233, 316] on input at bounding box center [263, 319] width 196 height 37
click at [240, 272] on div "Color" at bounding box center [237, 276] width 248 height 21
click at [141, 316] on icon at bounding box center [131, 320] width 22 height 22
click at [217, 509] on icon at bounding box center [217, 513] width 15 height 15
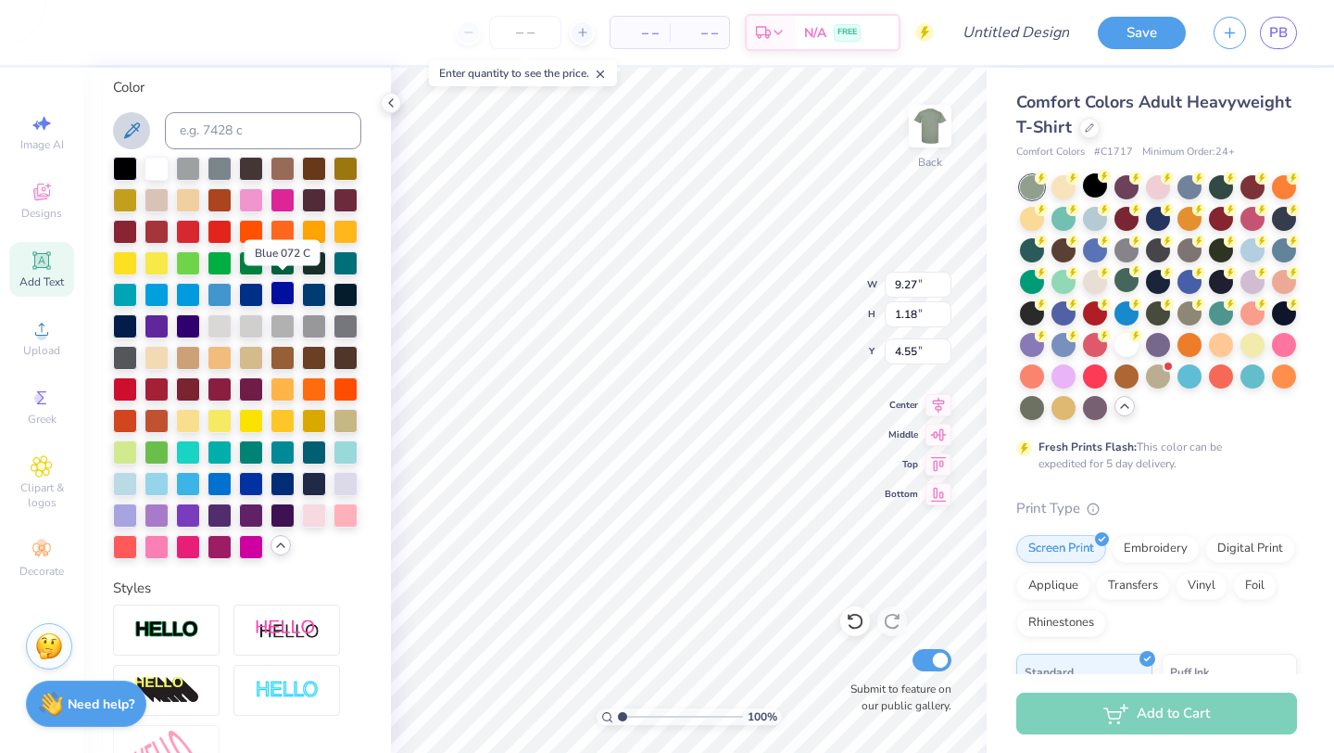
scroll to position [347, 0]
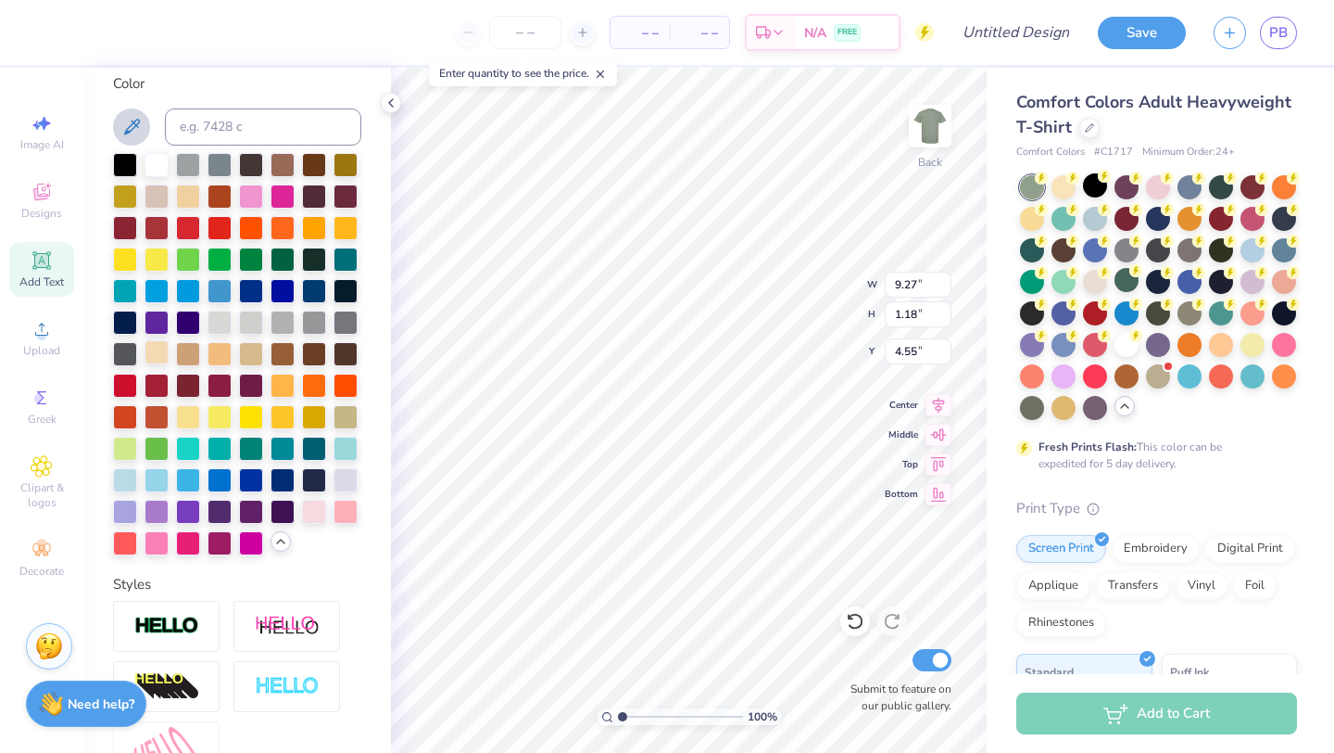
click at [160, 345] on div at bounding box center [157, 352] width 24 height 24
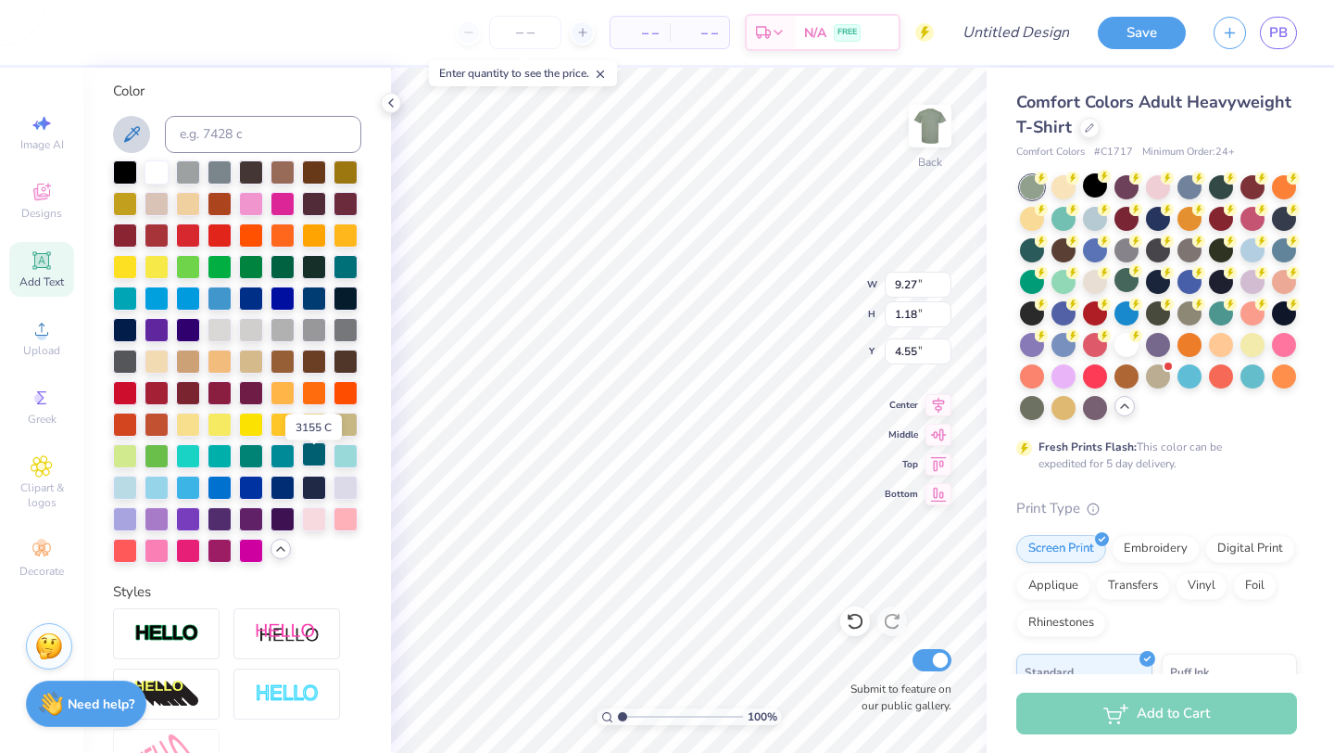
scroll to position [304, 0]
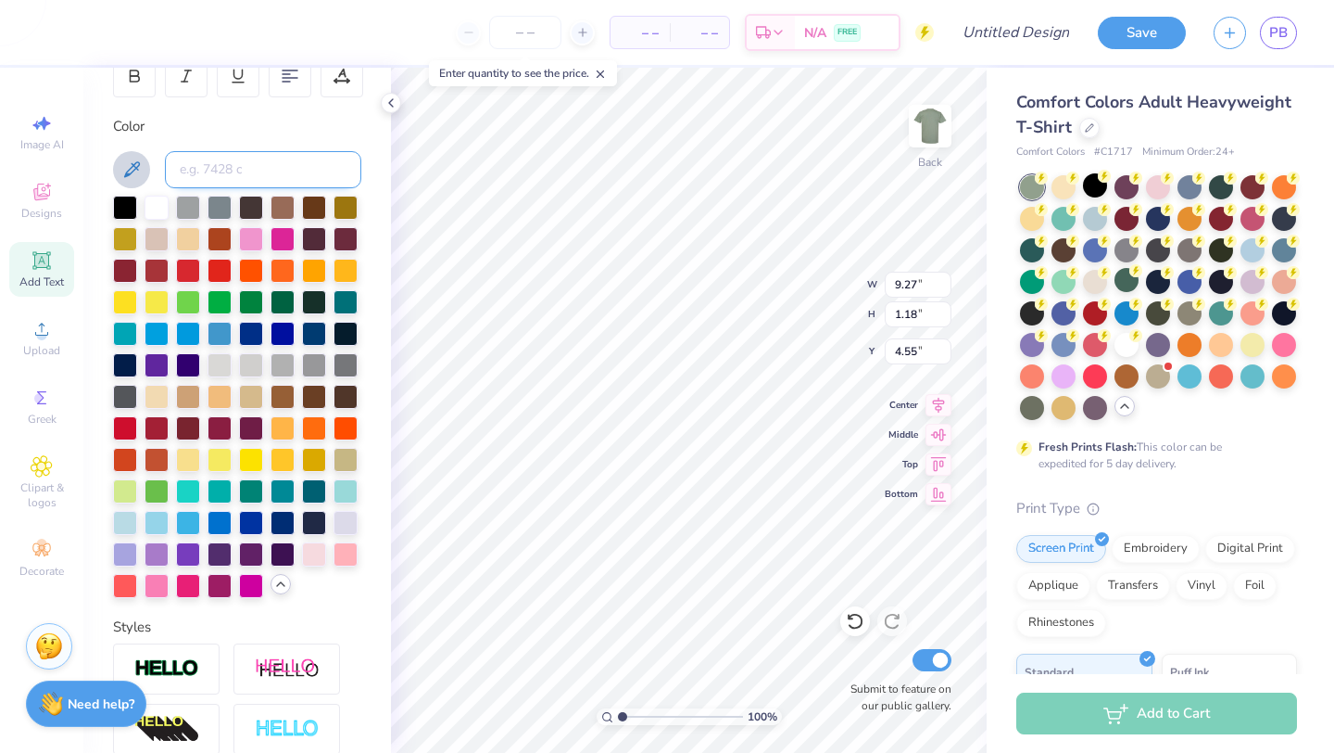
click at [286, 171] on input at bounding box center [263, 169] width 196 height 37
click at [257, 175] on input at bounding box center [263, 169] width 196 height 37
paste input "#FFFFF0"
click at [263, 172] on input "#FFFFF0" at bounding box center [263, 169] width 196 height 37
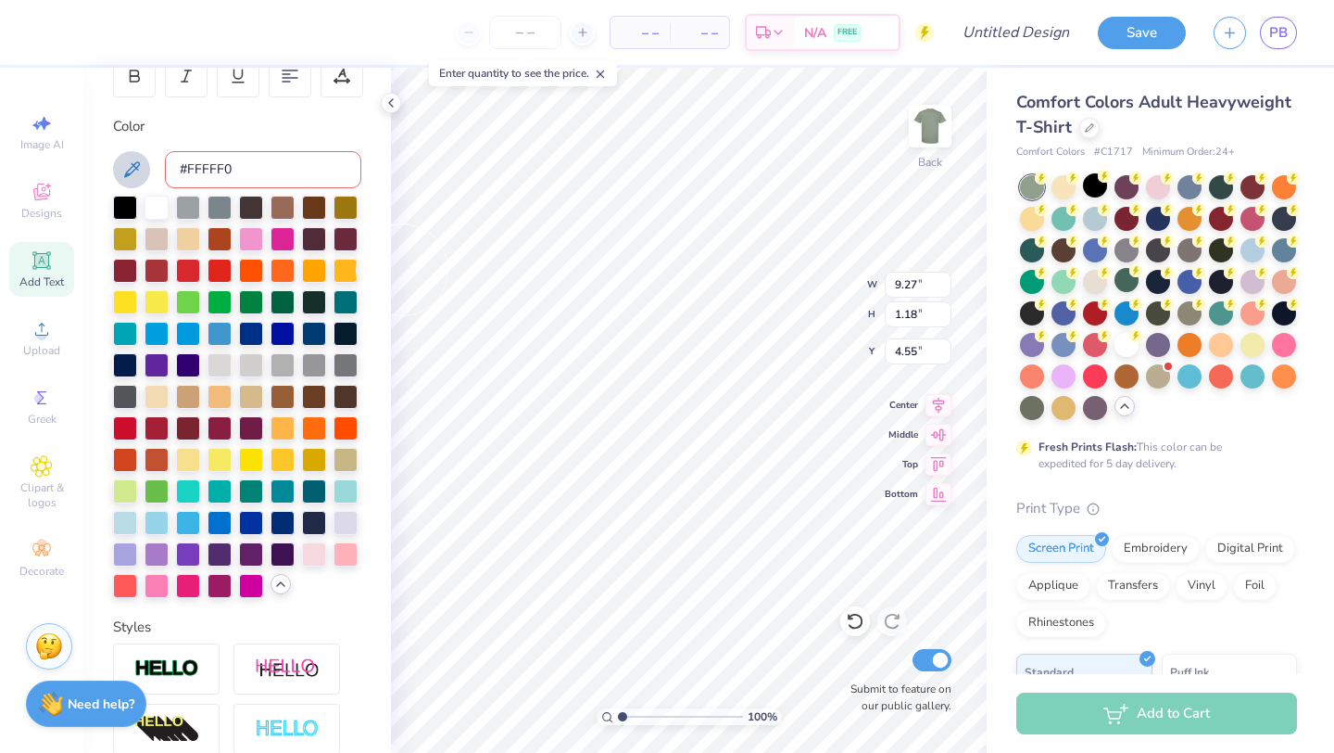
click at [263, 172] on input "#FFFFF0" at bounding box center [263, 169] width 196 height 37
paste input "AF9F6"
click at [285, 160] on input "#FAF9F6" at bounding box center [263, 169] width 196 height 37
click at [298, 134] on div "Color" at bounding box center [237, 126] width 248 height 21
click at [141, 178] on icon at bounding box center [131, 169] width 22 height 22
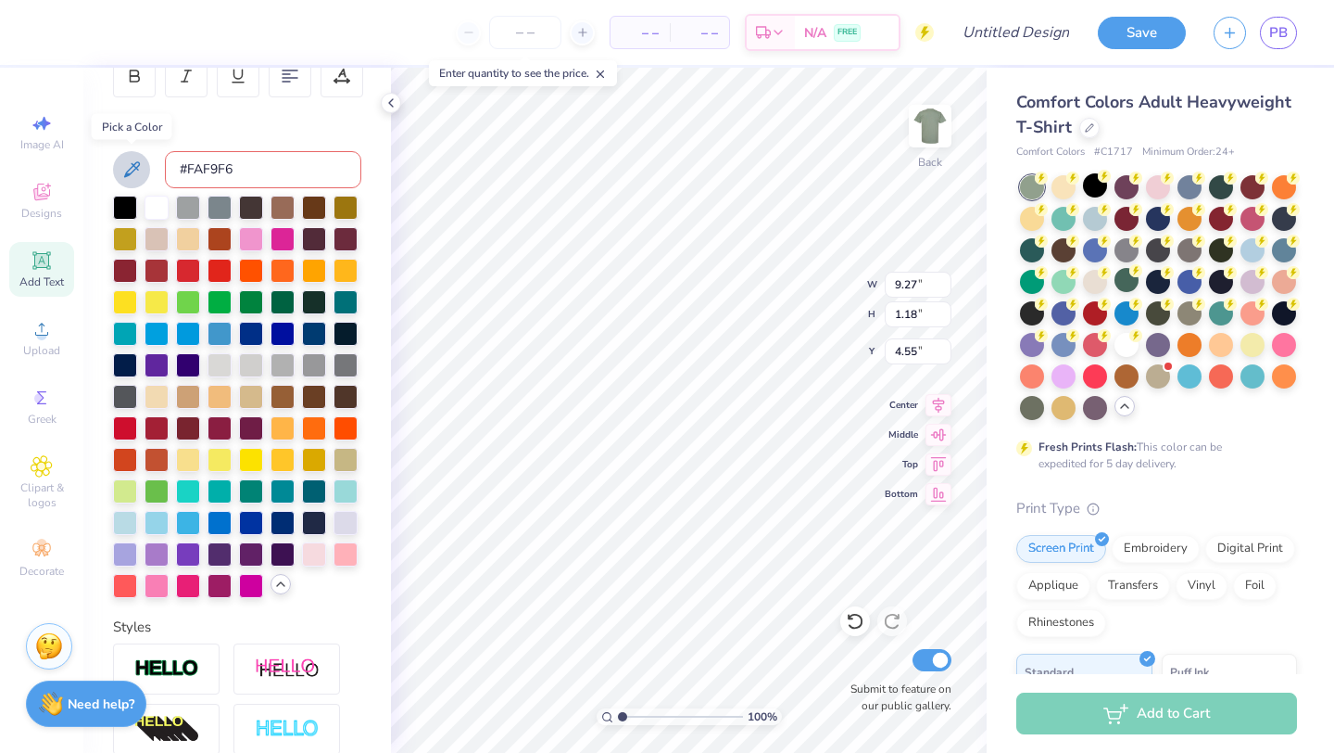
click at [139, 167] on icon at bounding box center [131, 169] width 22 height 22
click at [323, 165] on input "#FAF9F6" at bounding box center [263, 169] width 196 height 37
type input "#"
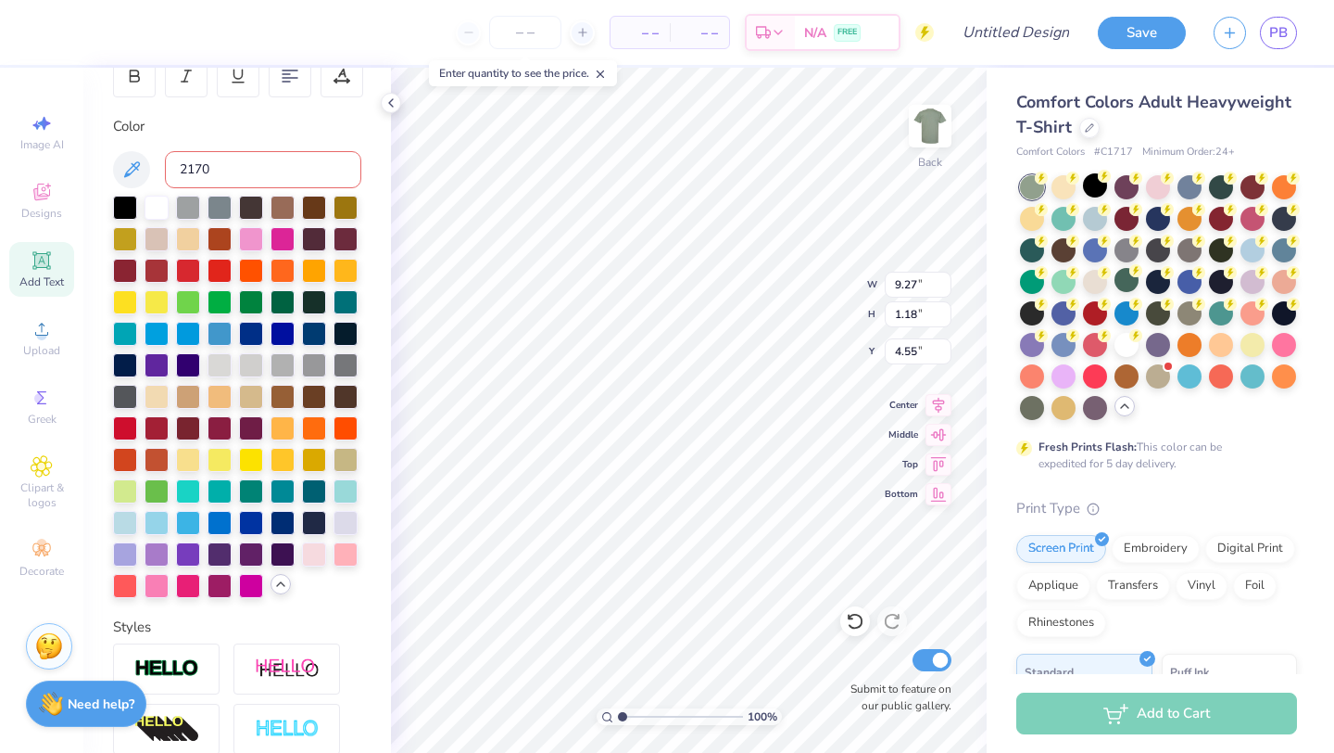
click at [227, 170] on input "2170" at bounding box center [263, 169] width 196 height 37
type input "2170f"
click at [222, 170] on input "2170f" at bounding box center [263, 169] width 196 height 37
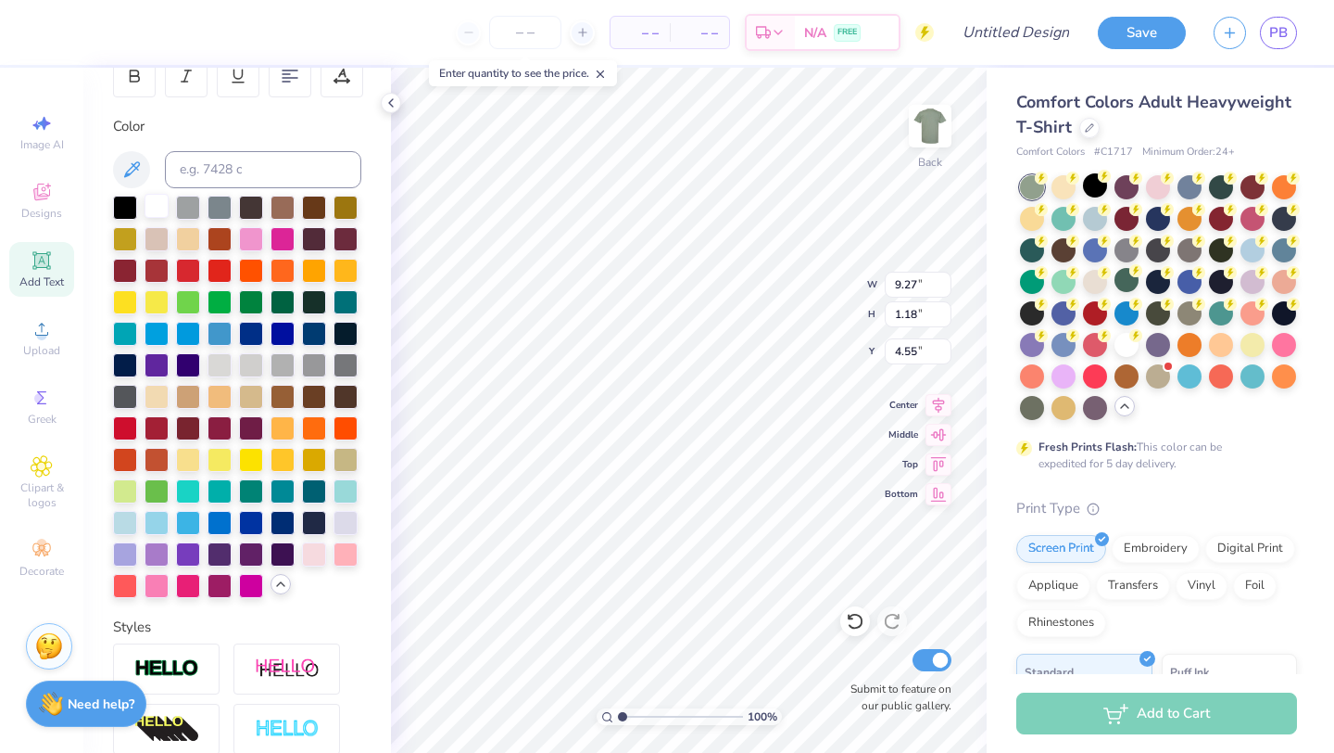
click at [159, 205] on div at bounding box center [157, 206] width 24 height 24
click at [158, 395] on div at bounding box center [157, 395] width 24 height 24
click at [280, 588] on icon at bounding box center [280, 583] width 15 height 15
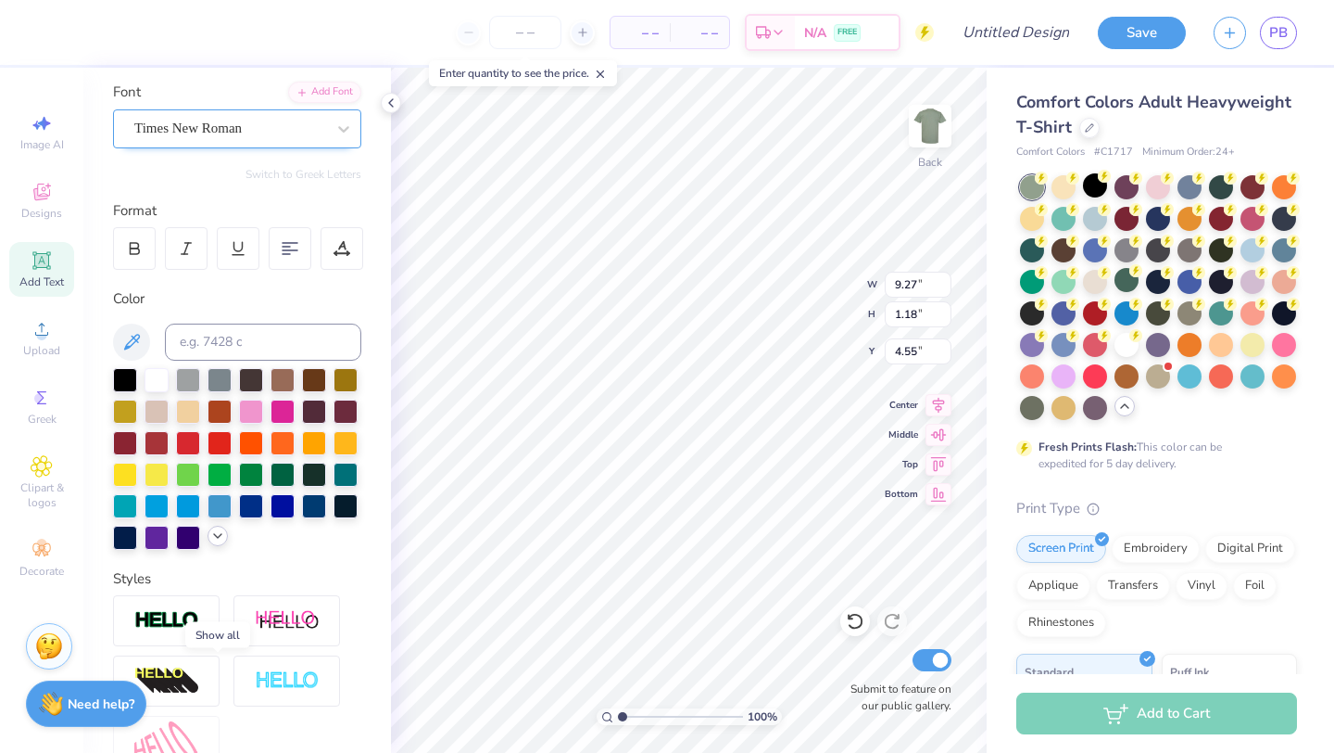
scroll to position [0, 0]
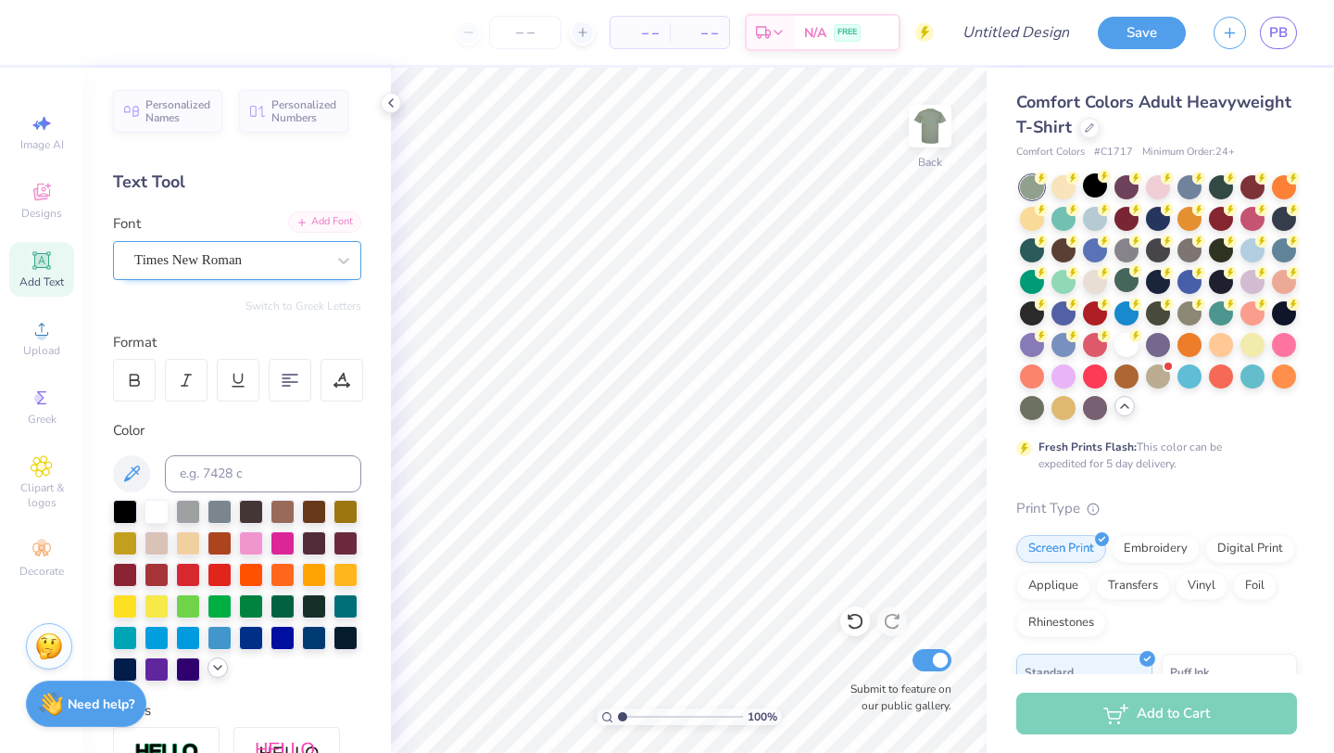
click at [312, 218] on div "Add Font" at bounding box center [324, 221] width 73 height 21
click at [48, 204] on div "Designs" at bounding box center [41, 200] width 65 height 55
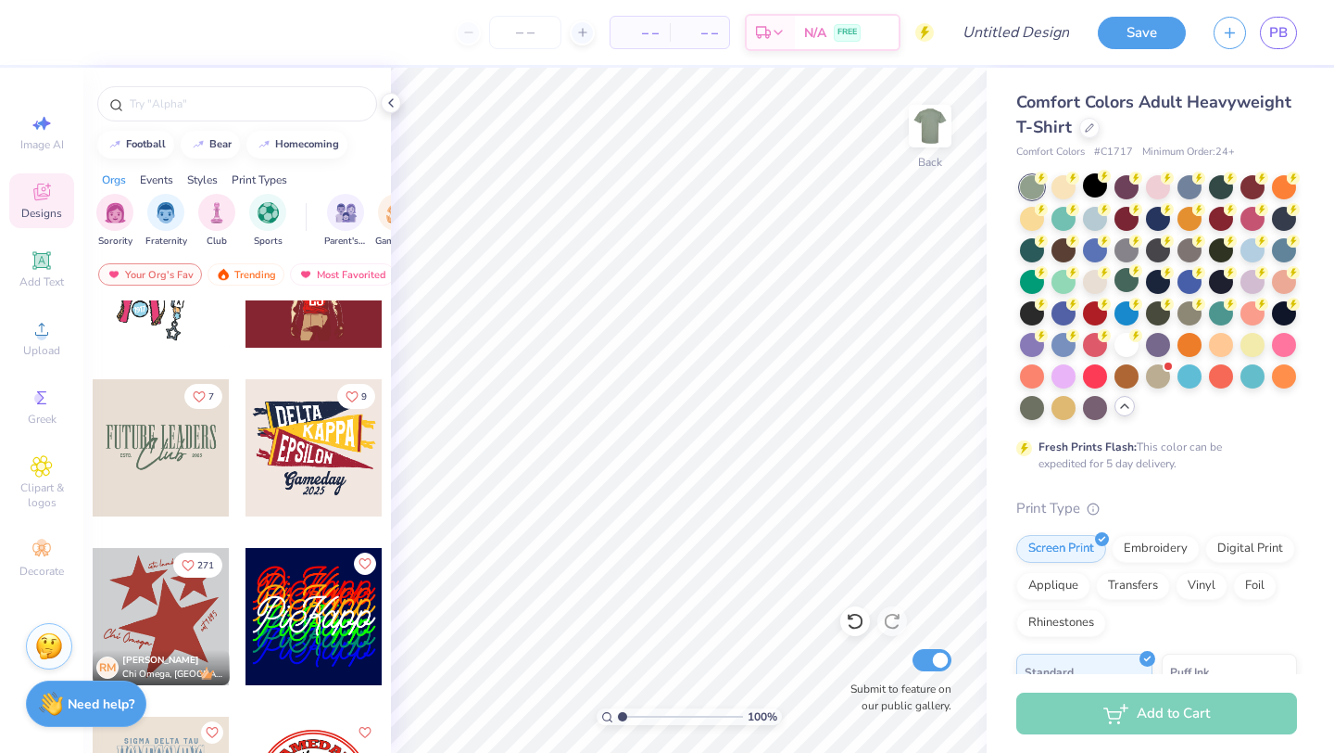
scroll to position [3660, 0]
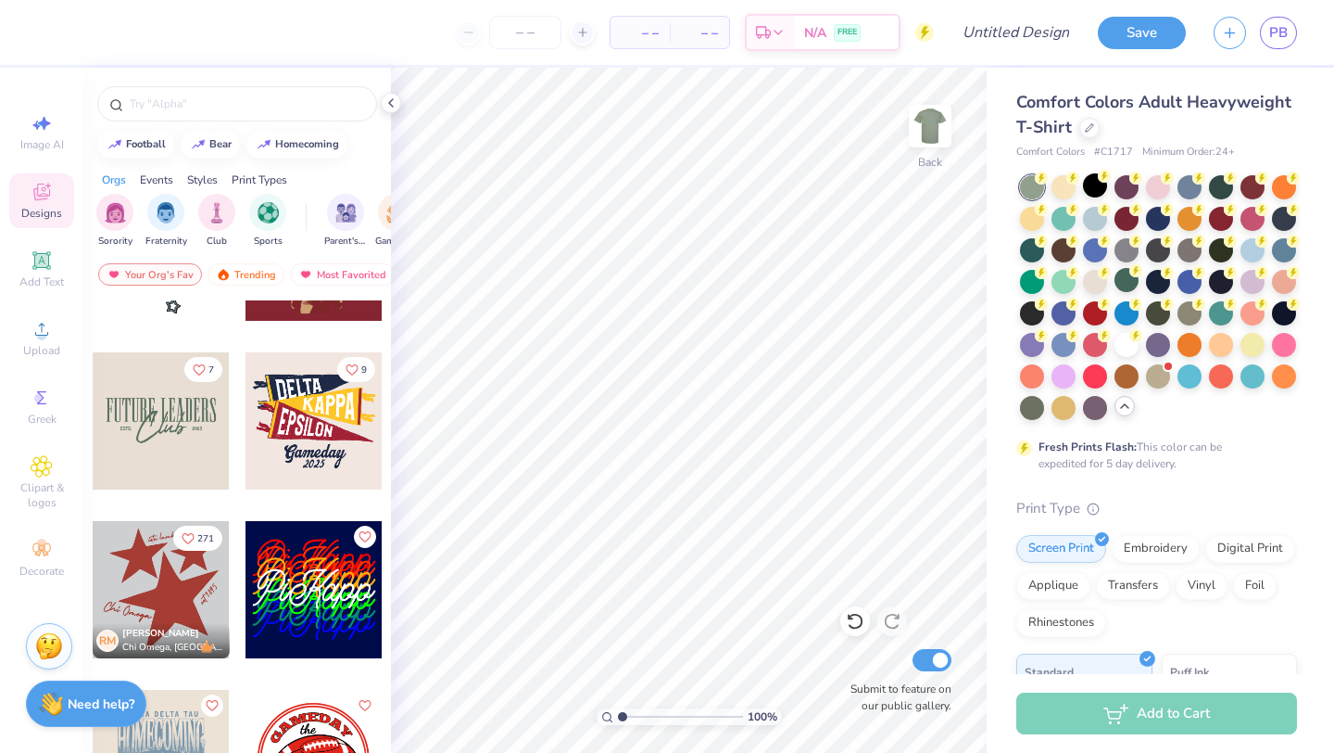
click at [173, 428] on div at bounding box center [161, 420] width 137 height 137
